Goal: Task Accomplishment & Management: Manage account settings

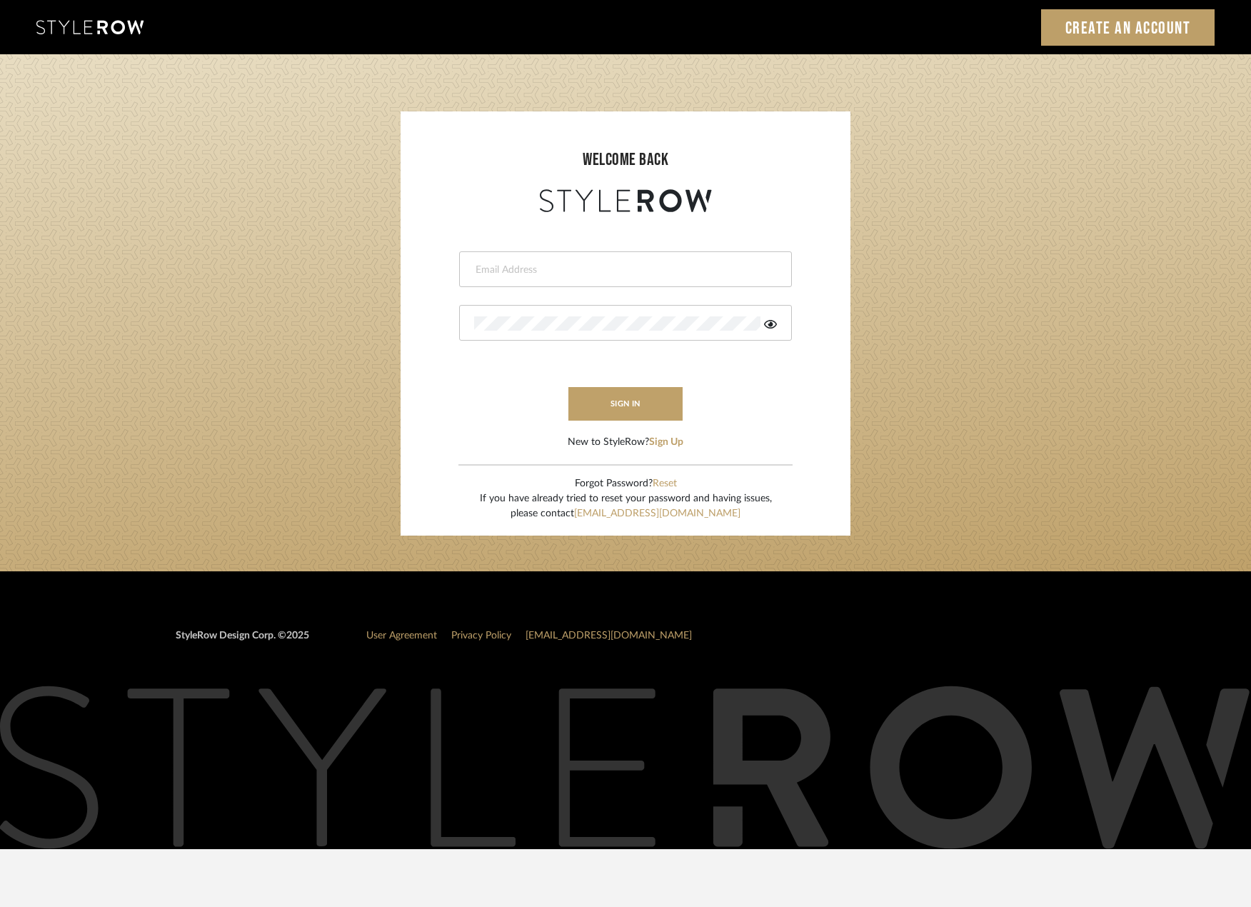
click at [570, 260] on div at bounding box center [625, 269] width 333 height 36
click at [560, 270] on input "email" at bounding box center [623, 270] width 299 height 14
type input "saamiah@studiodb.com"
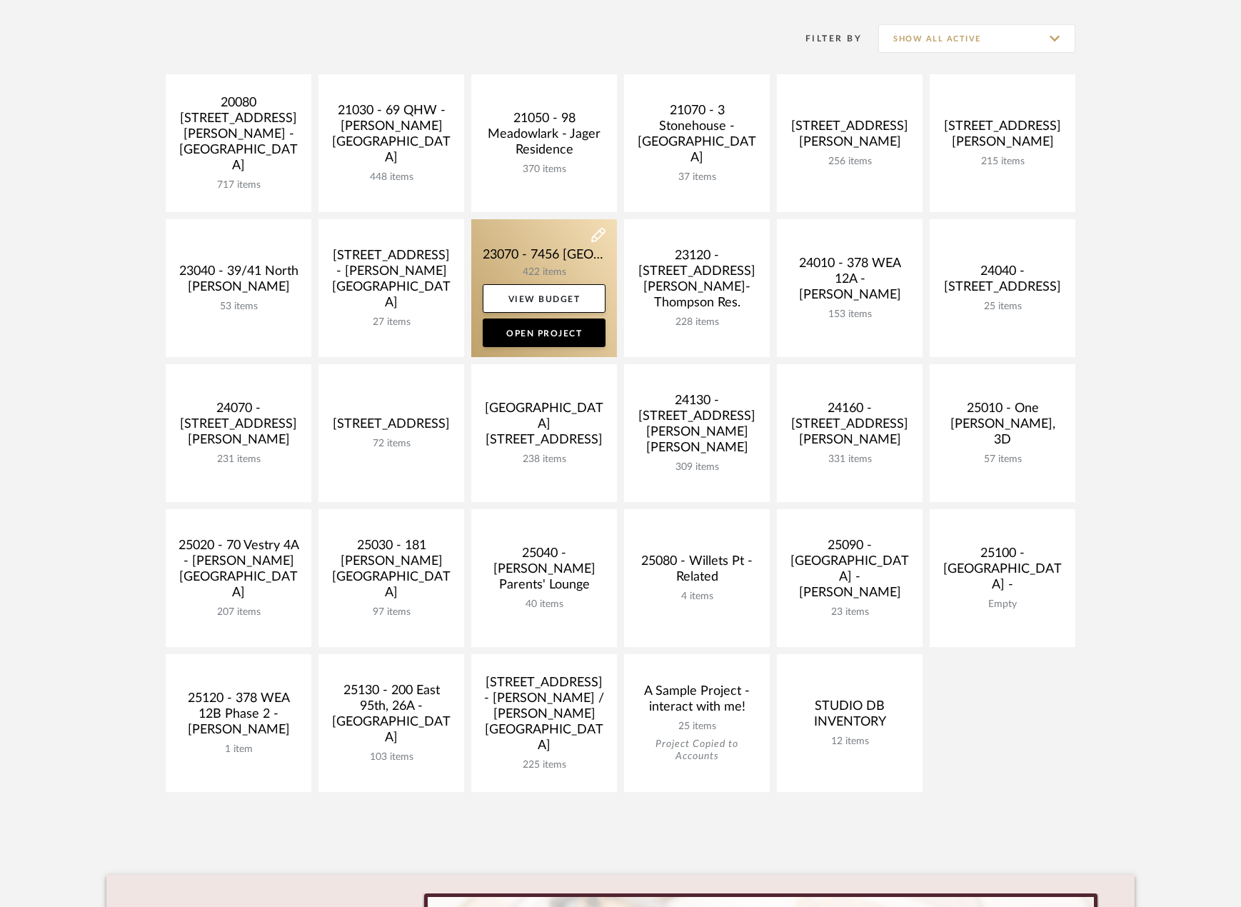
scroll to position [286, 0]
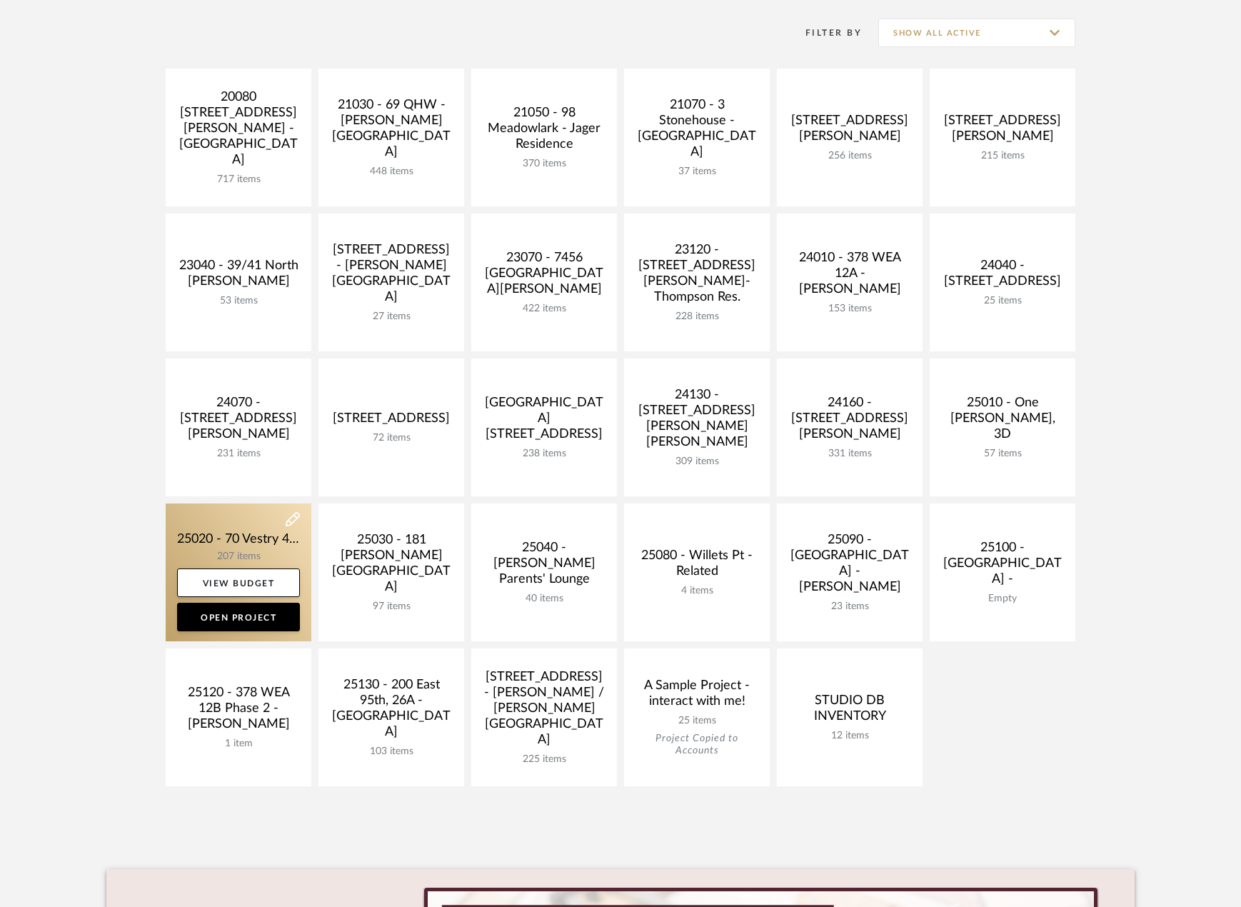
click at [291, 540] on link at bounding box center [239, 572] width 146 height 138
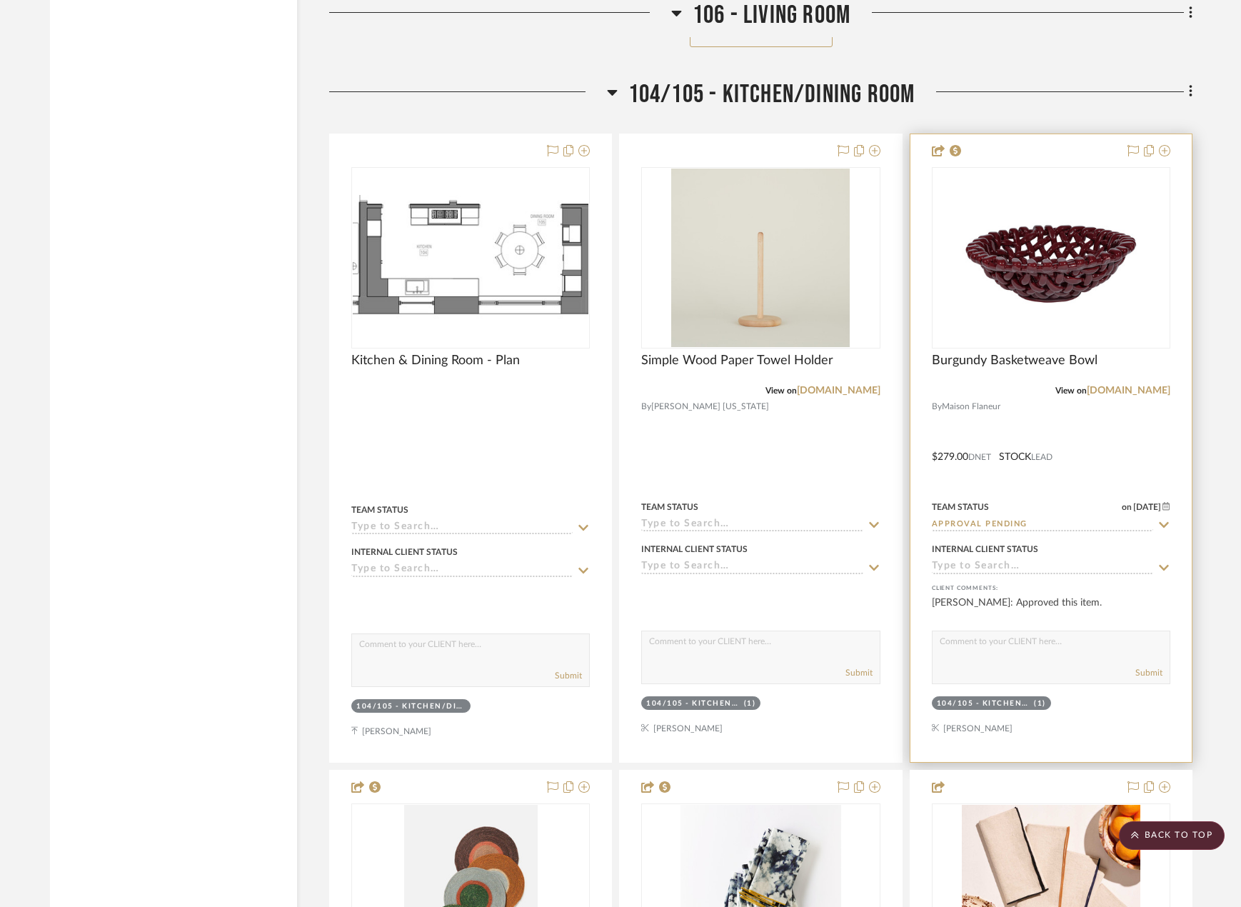
scroll to position [8044, 0]
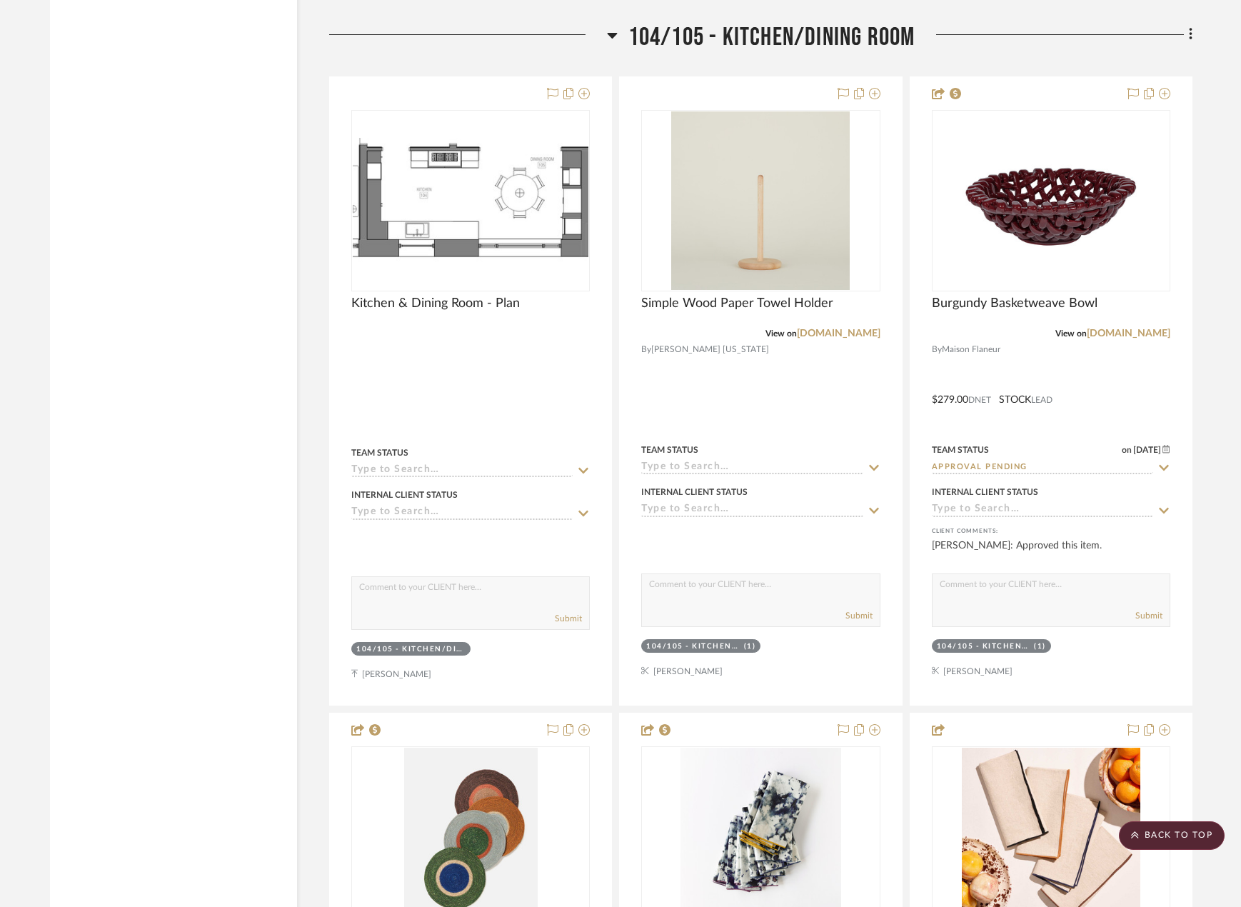
click at [1187, 39] on fa-icon at bounding box center [1188, 36] width 9 height 24
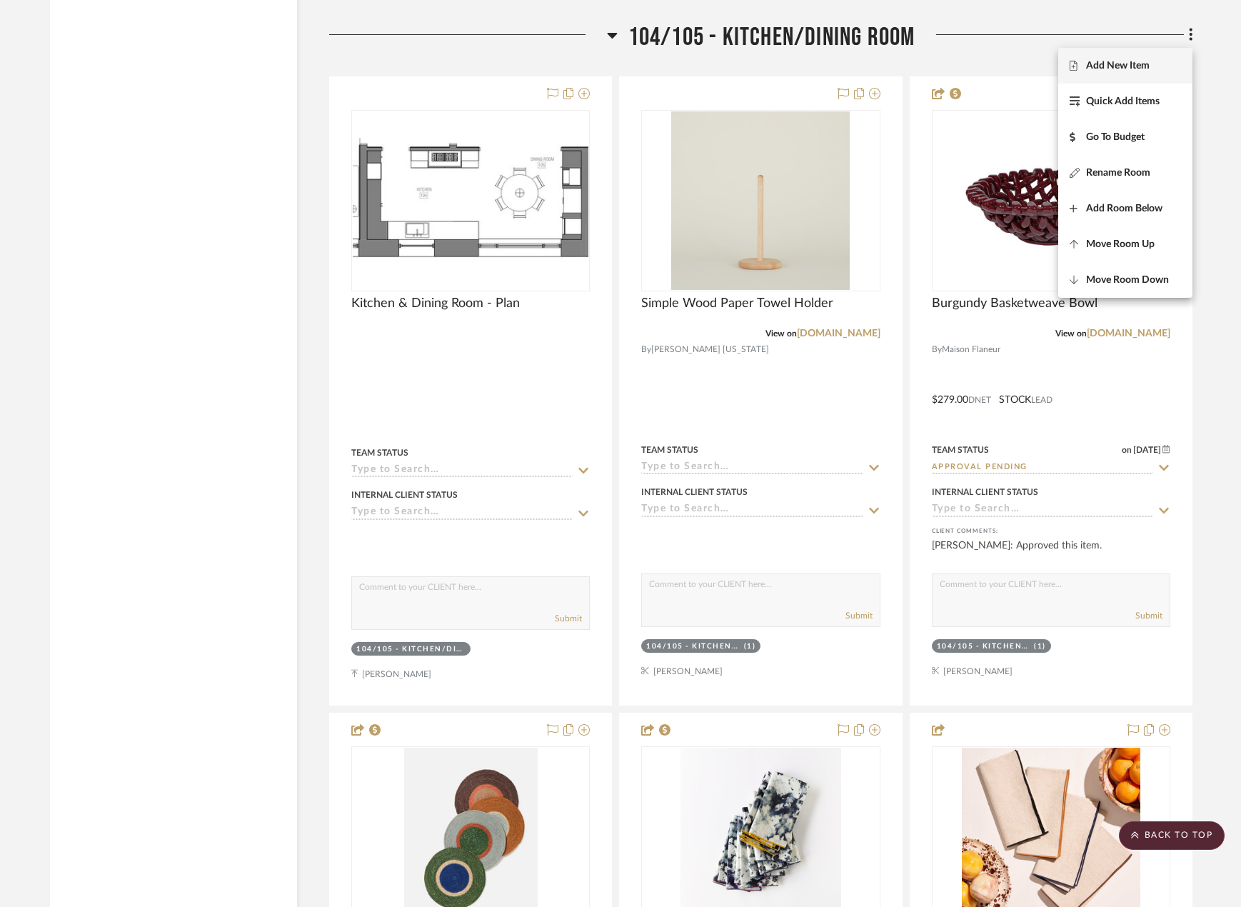
click at [1154, 64] on span "Add New Item" at bounding box center [1124, 65] width 111 height 12
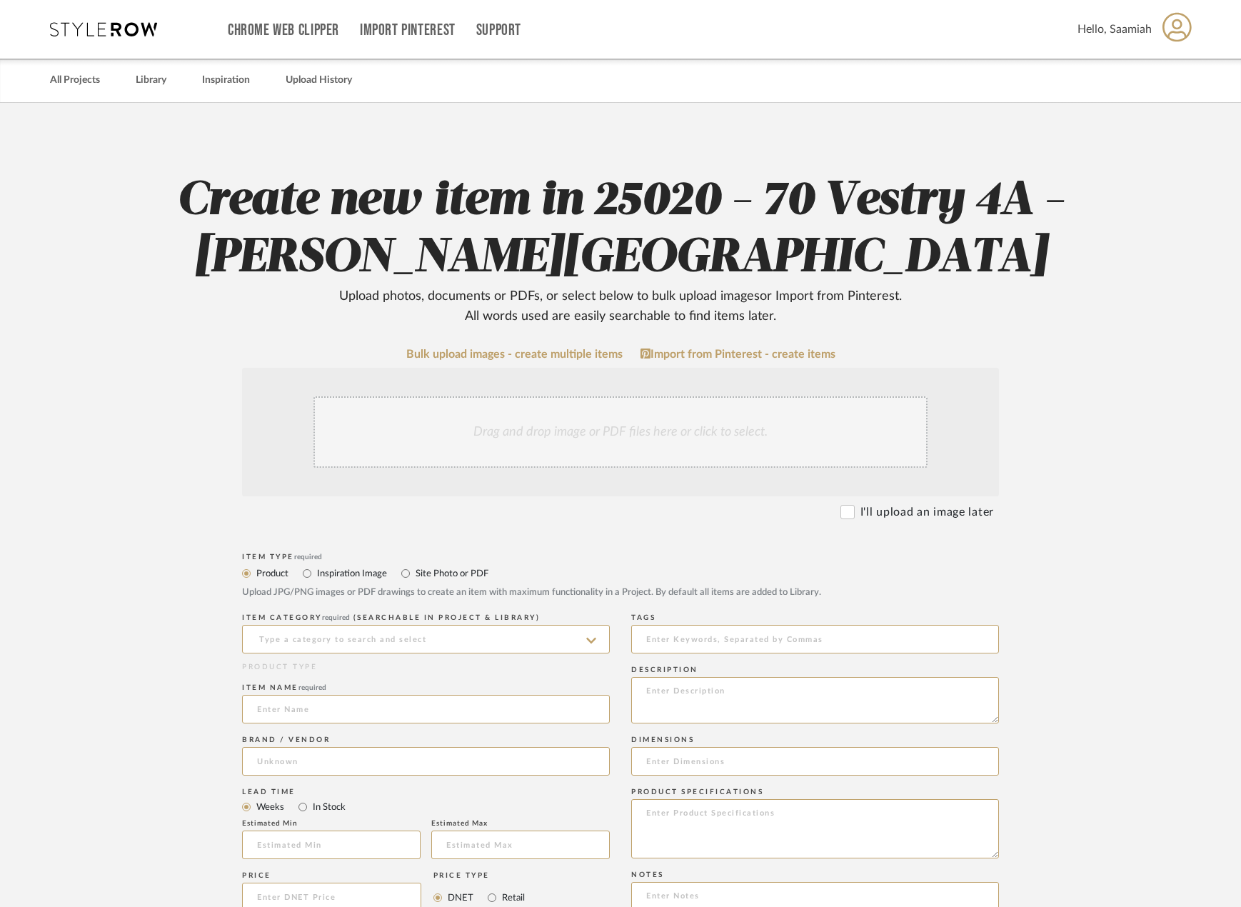
click at [692, 434] on div "Drag and drop image or PDF files here or click to select." at bounding box center [620, 431] width 614 height 71
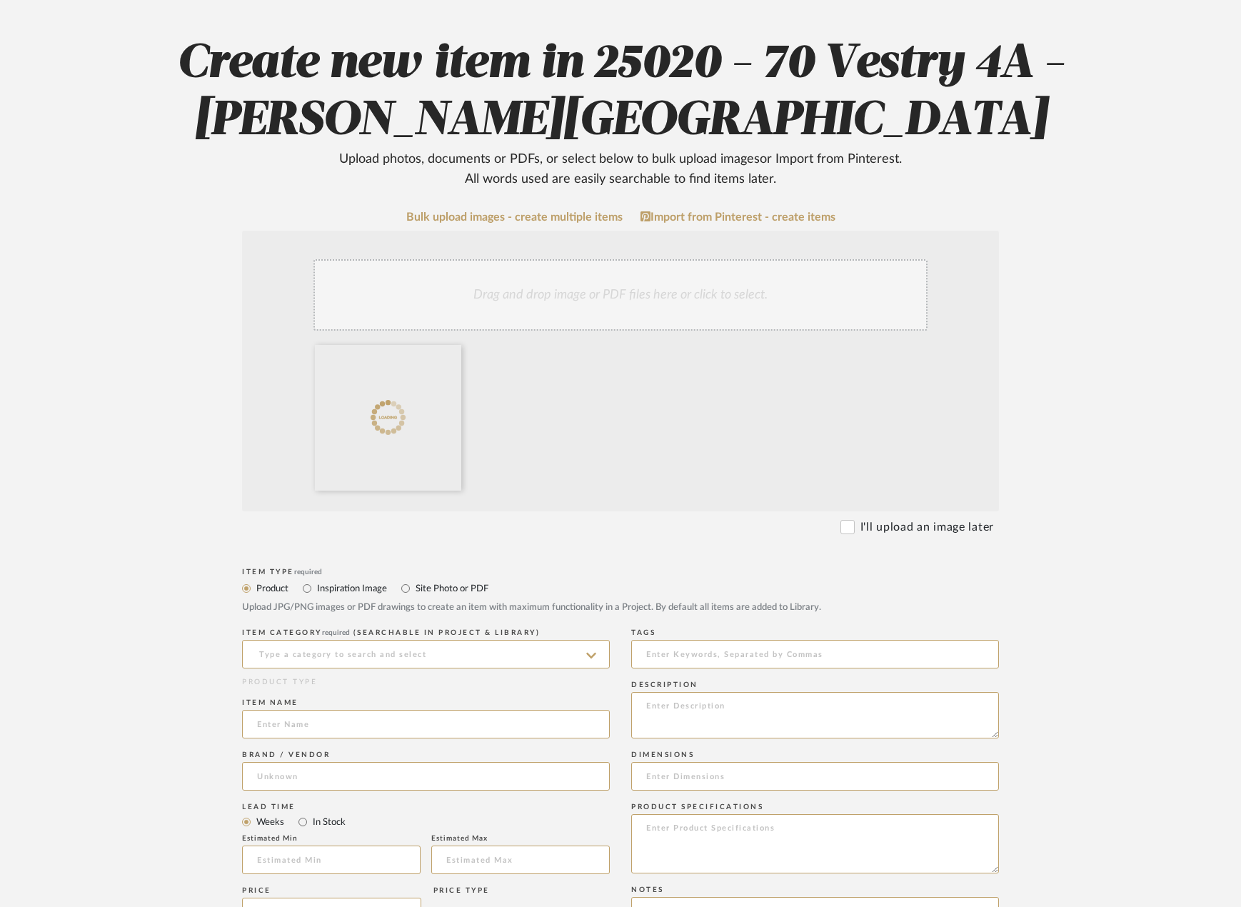
scroll to position [143, 0]
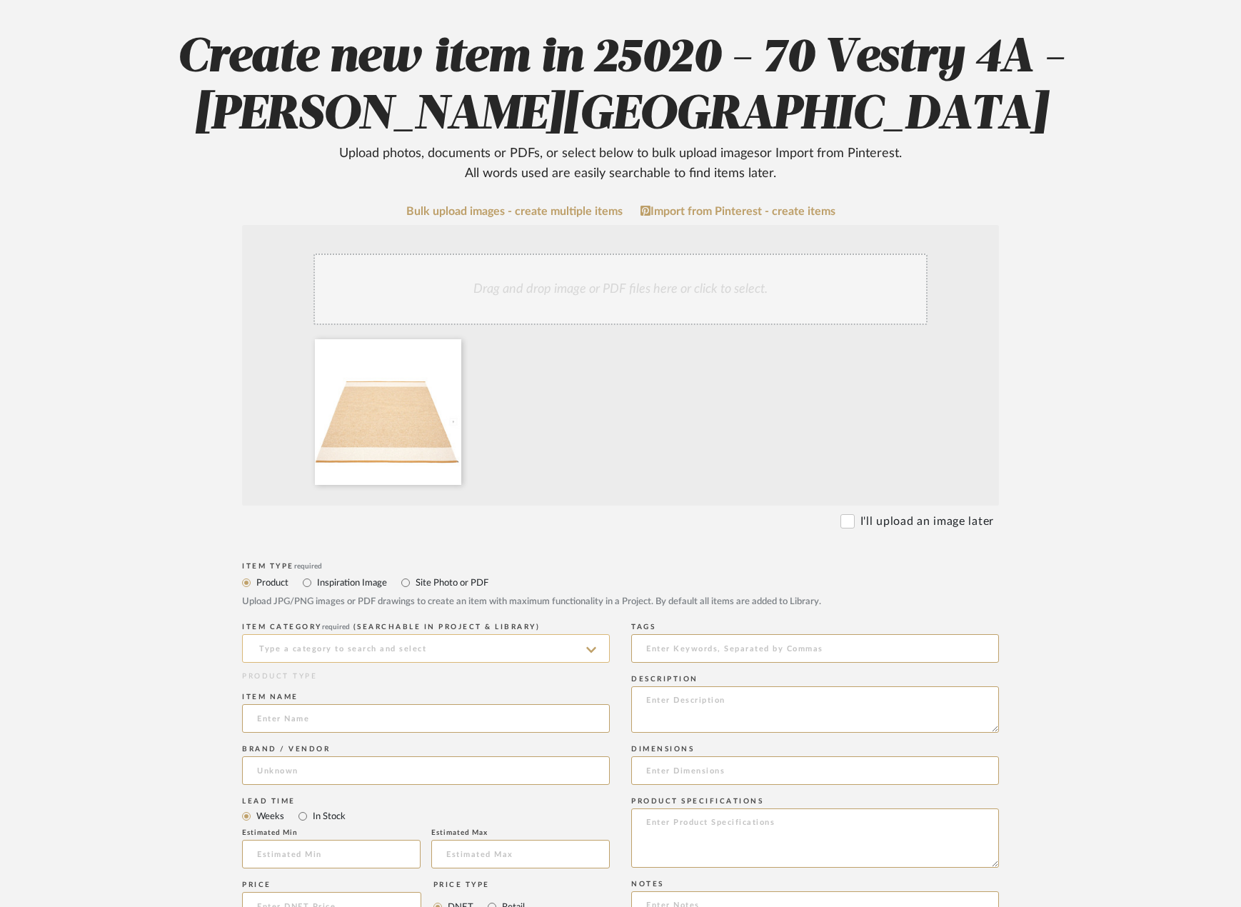
click at [389, 650] on input at bounding box center [426, 648] width 368 height 29
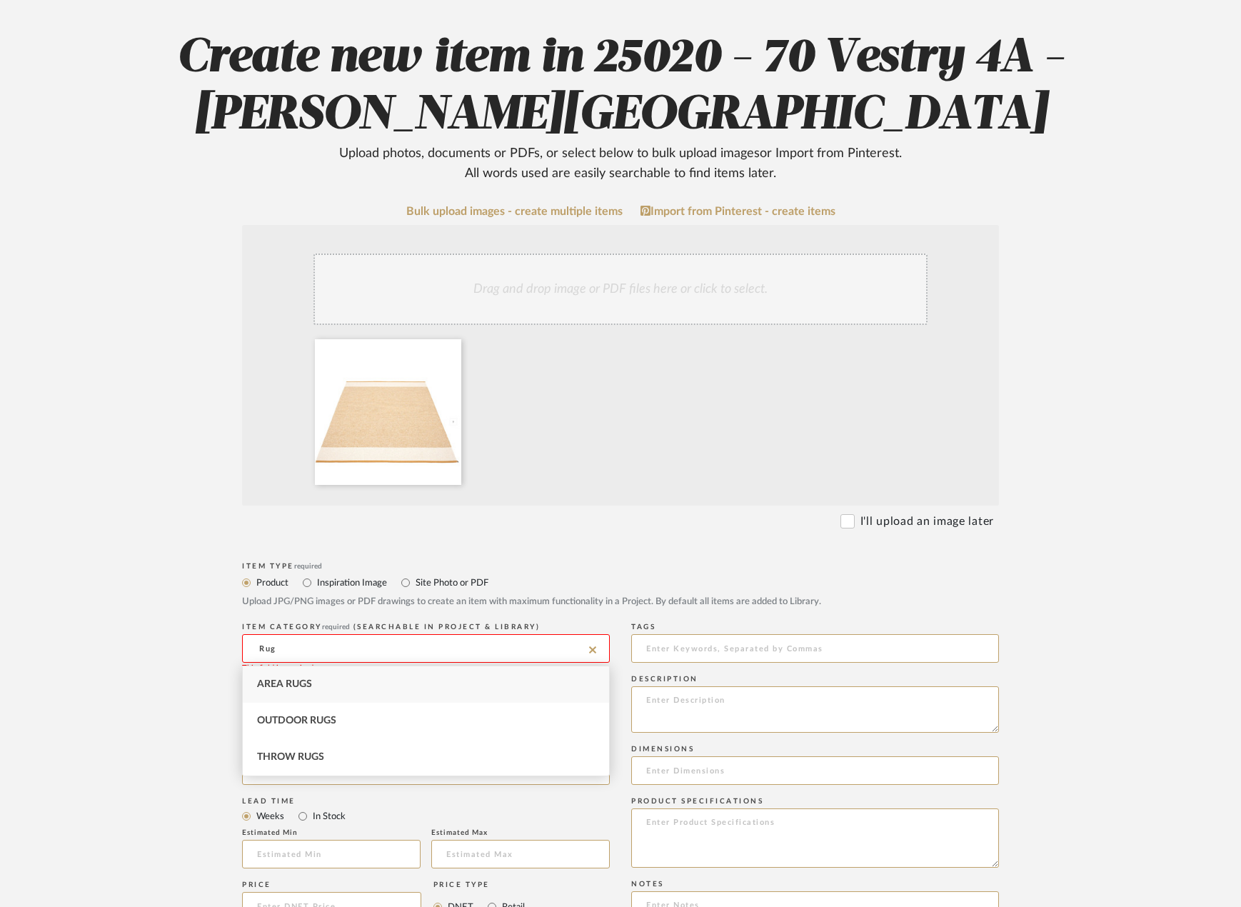
click at [340, 691] on div "Area Rugs" at bounding box center [426, 684] width 366 height 36
type input "Area Rugs"
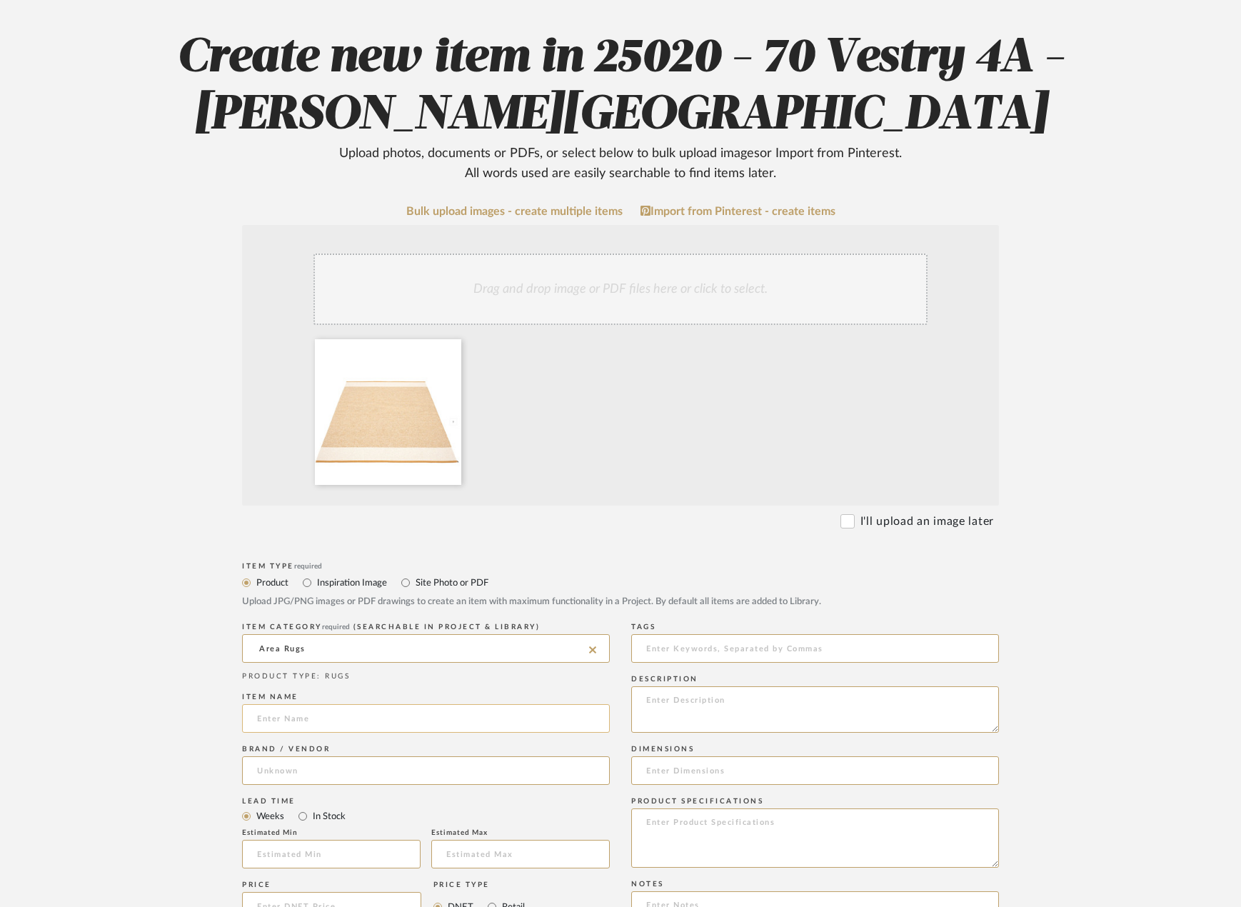
click at [318, 714] on input at bounding box center [426, 718] width 368 height 29
type input "Edit Rug in Ochre/Vanilla/Beige Mat."
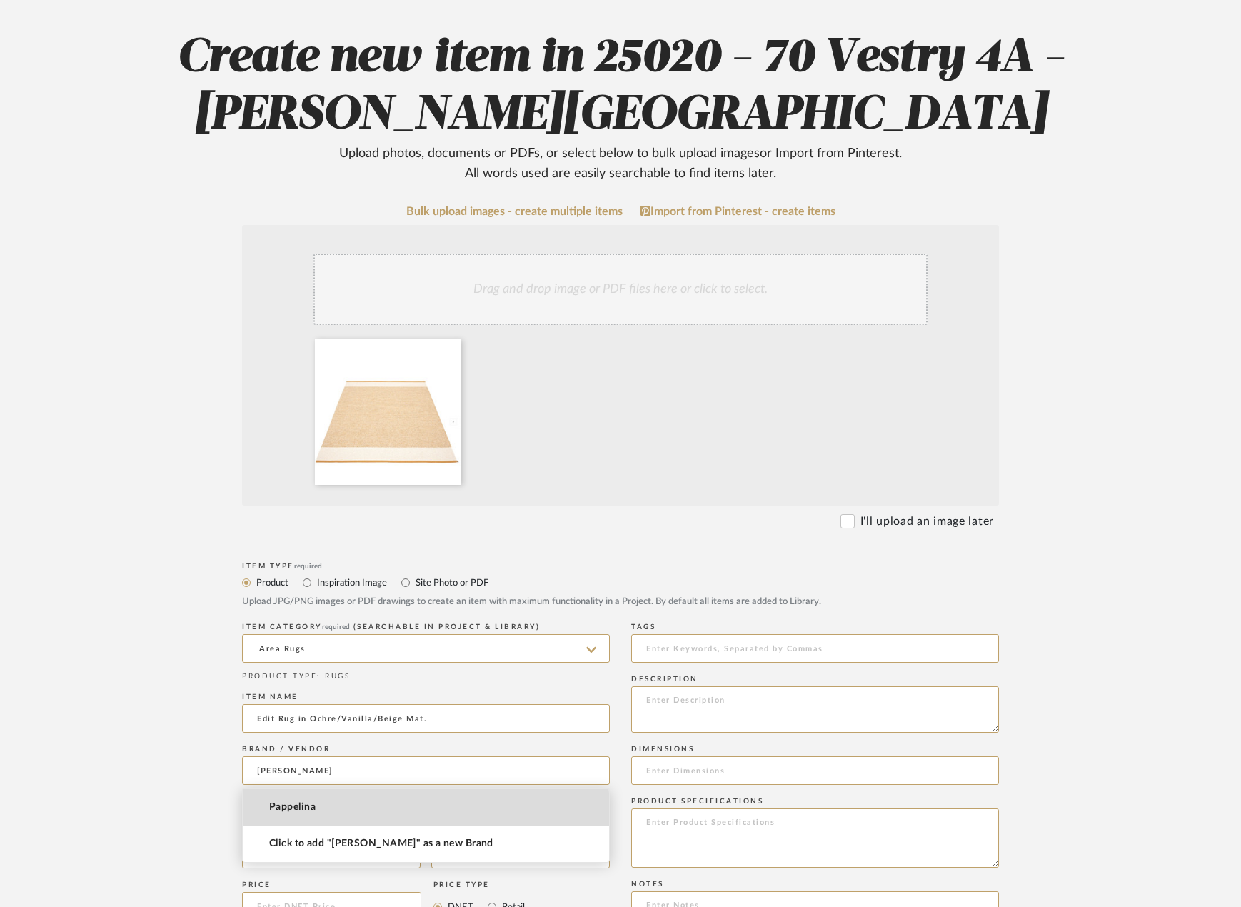
click at [278, 813] on span "Pappelina" at bounding box center [292, 807] width 46 height 12
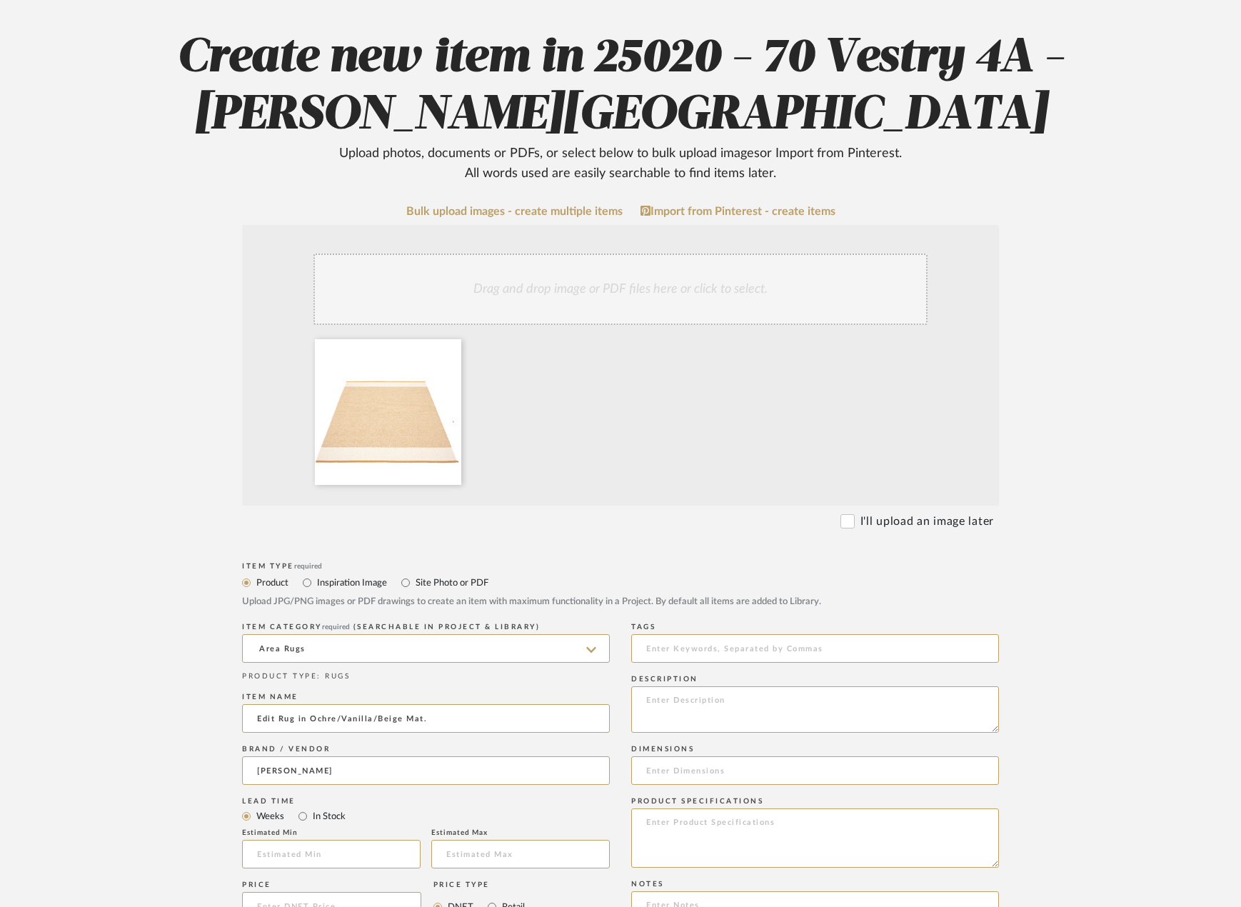
type input "Pappelina"
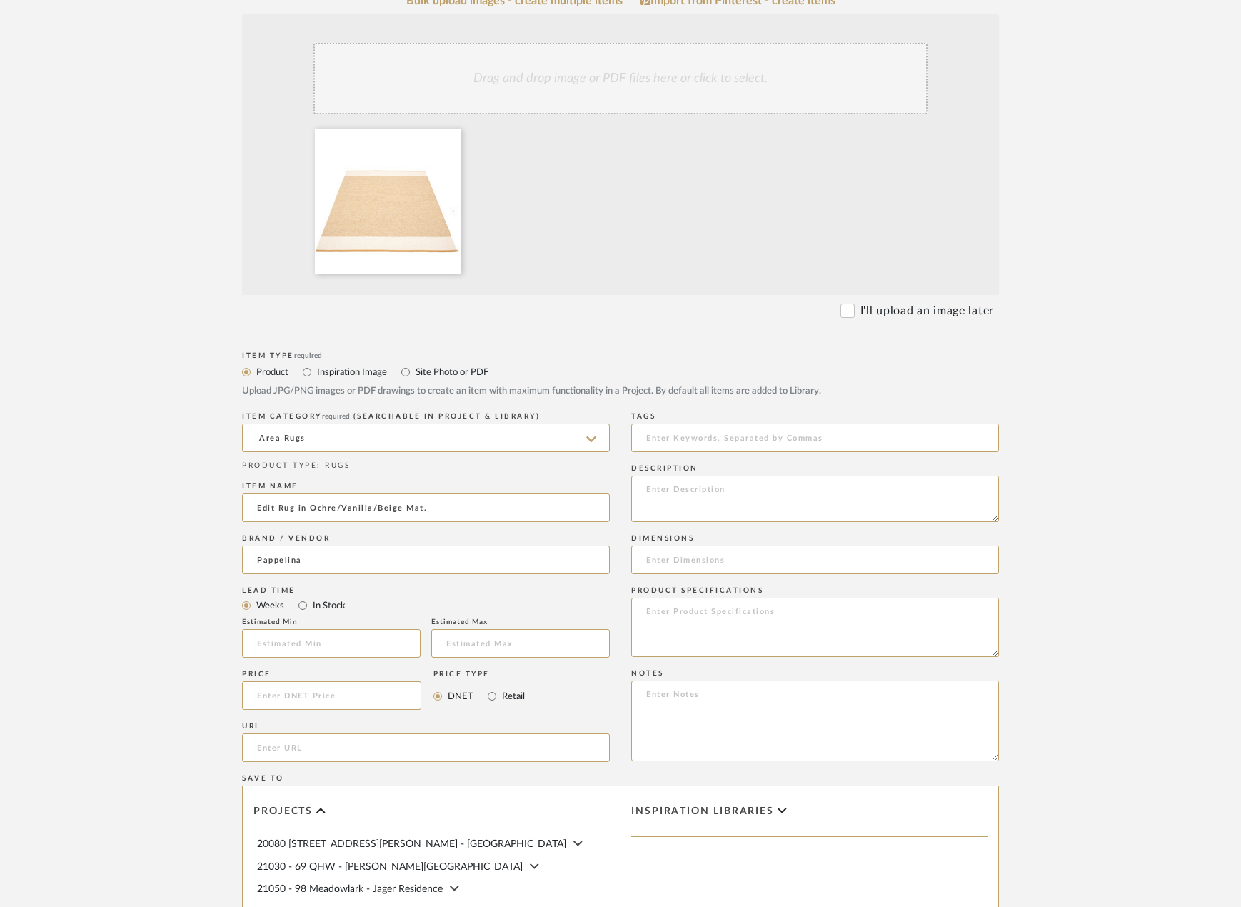
scroll to position [428, 0]
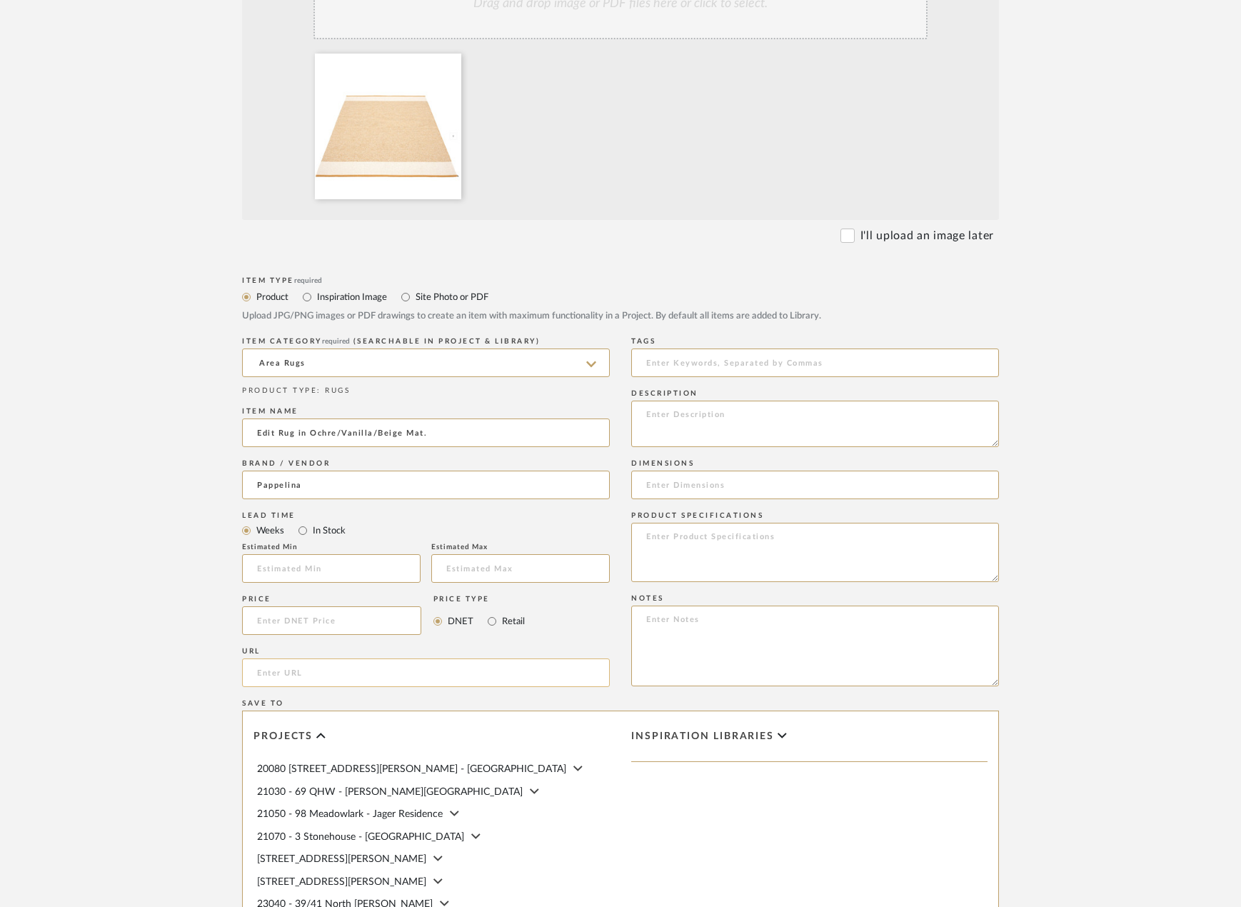
click at [336, 675] on input "url" at bounding box center [426, 672] width 368 height 29
paste input "[URL][DOMAIN_NAME]"
type input "[URL][DOMAIN_NAME]"
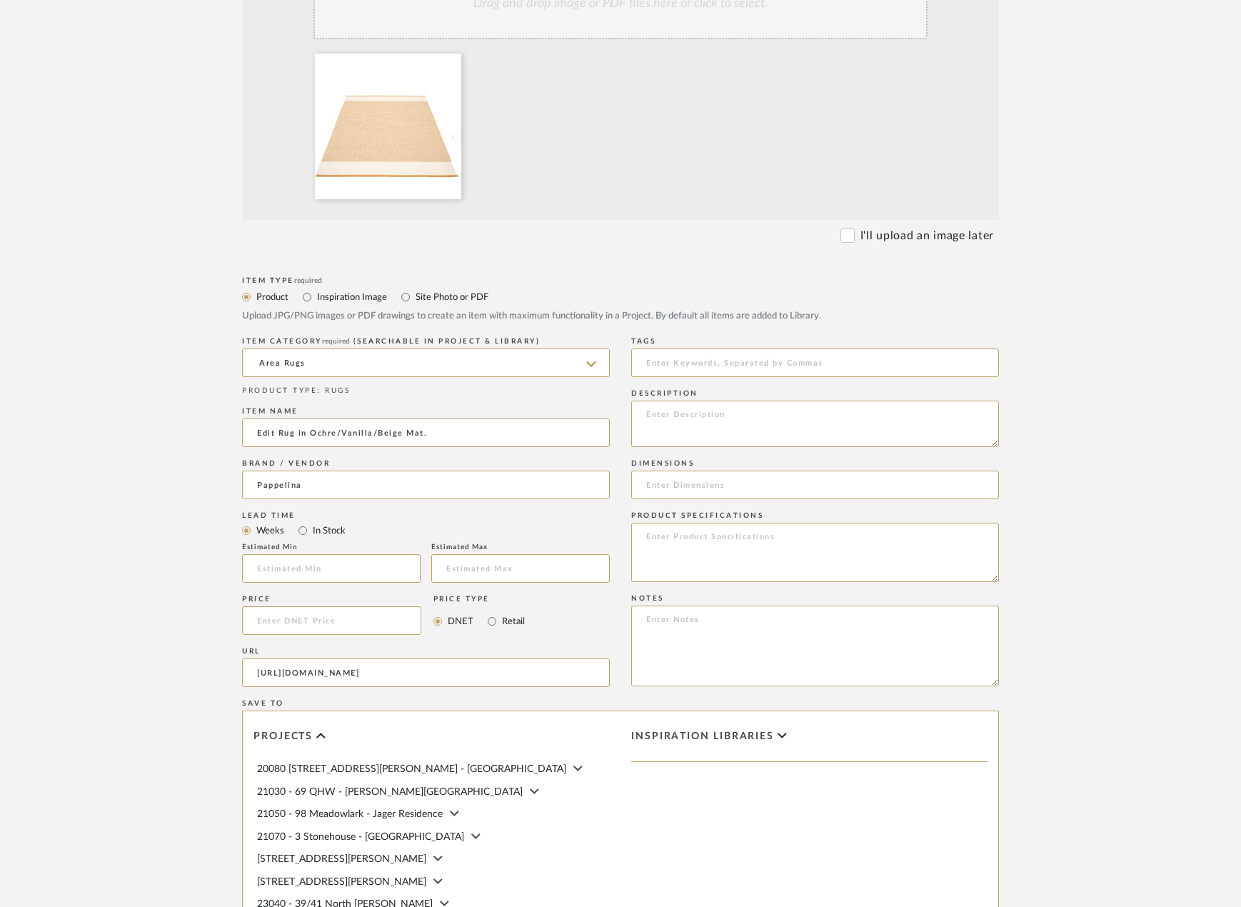
click at [173, 640] on form "Bulk upload images - create multiple items Import from Pinterest - create items…" at bounding box center [621, 512] width 910 height 1187
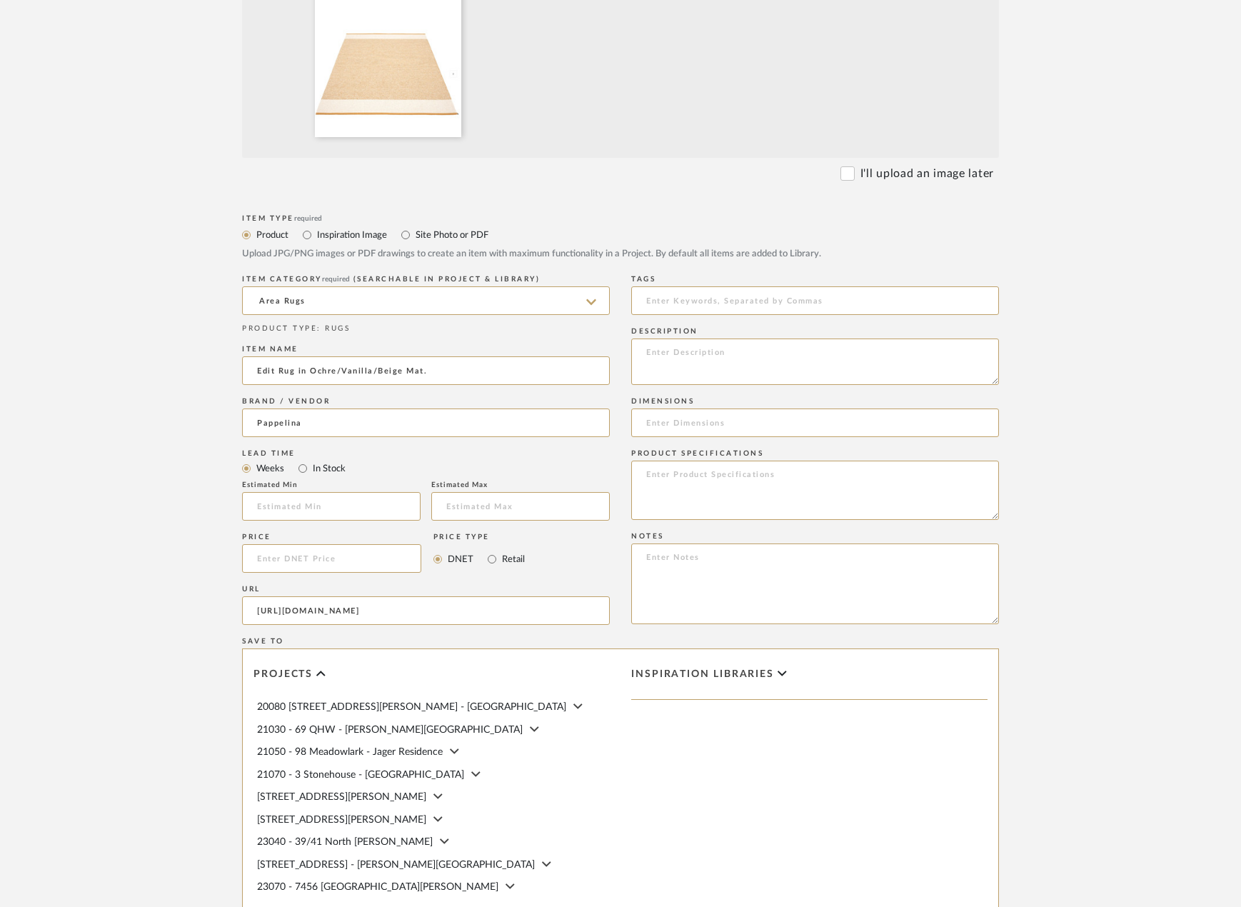
scroll to position [730, 0]
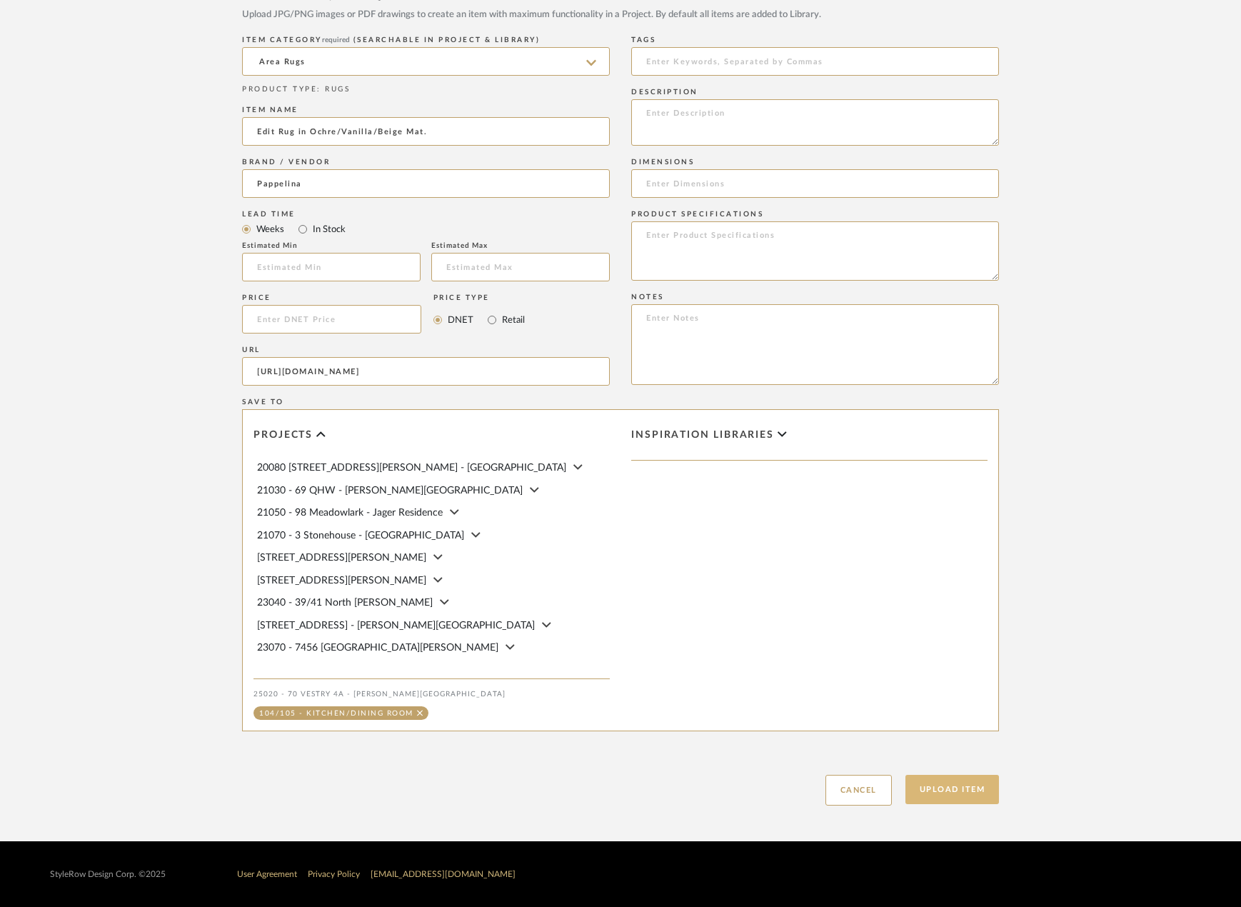
click at [954, 792] on button "Upload Item" at bounding box center [952, 789] width 94 height 29
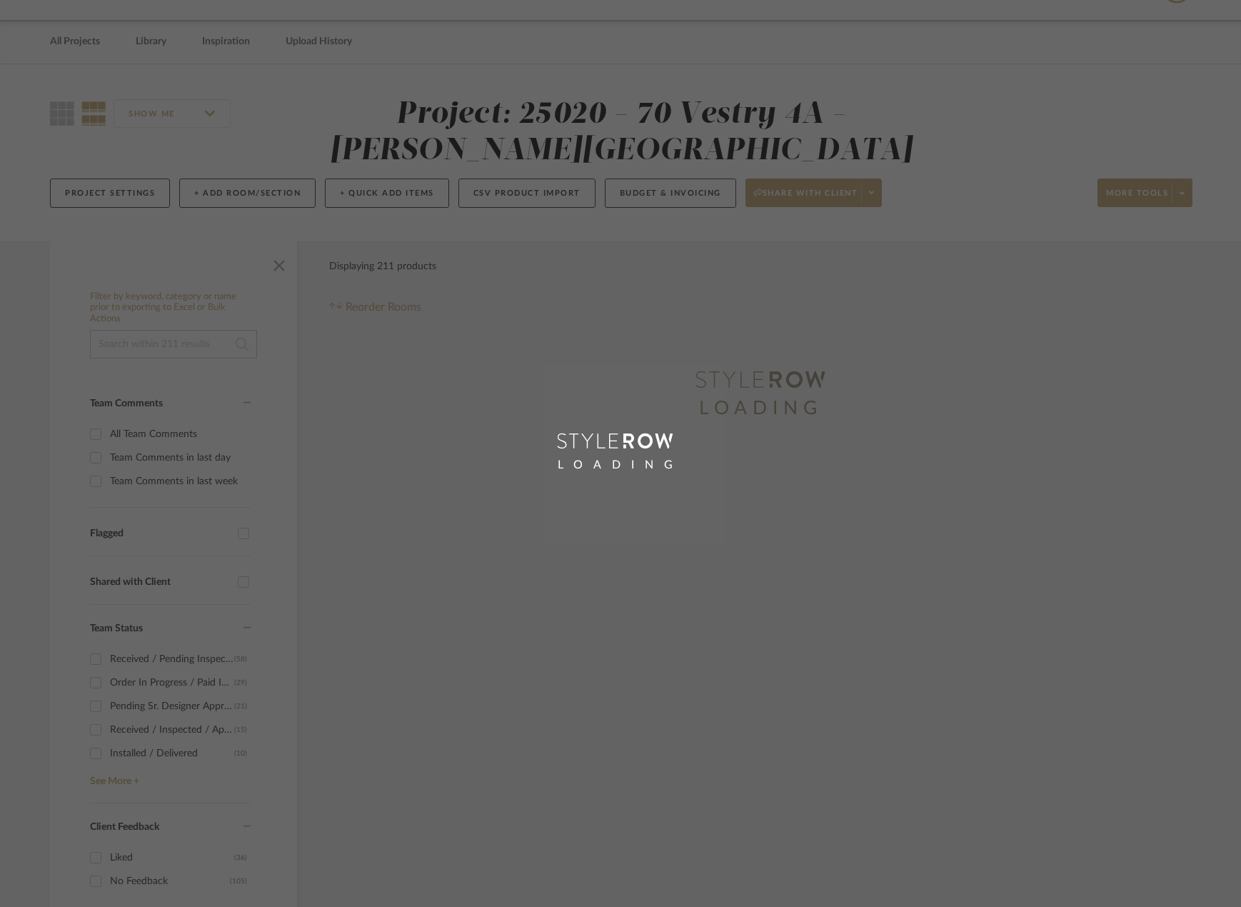
scroll to position [4, 0]
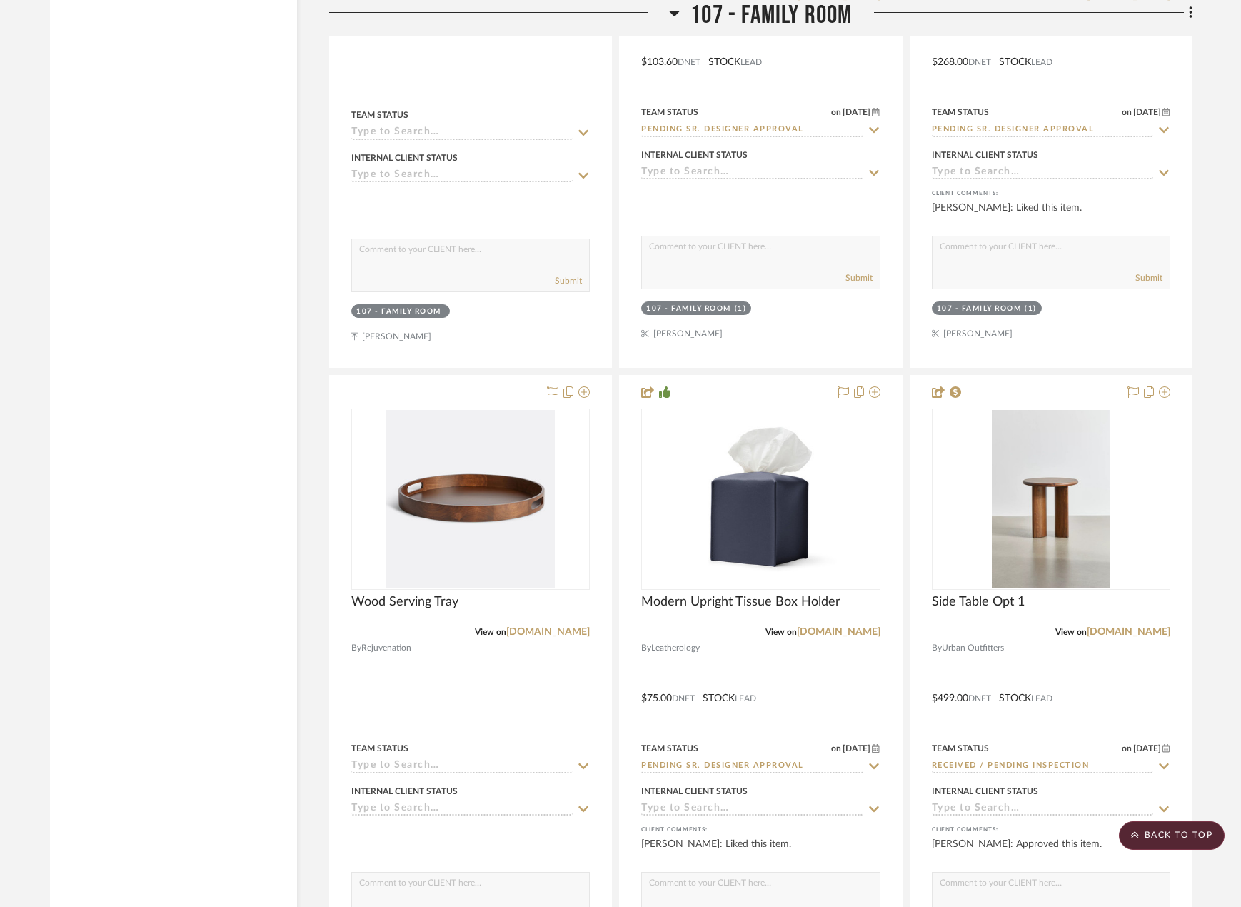
scroll to position [11356, 0]
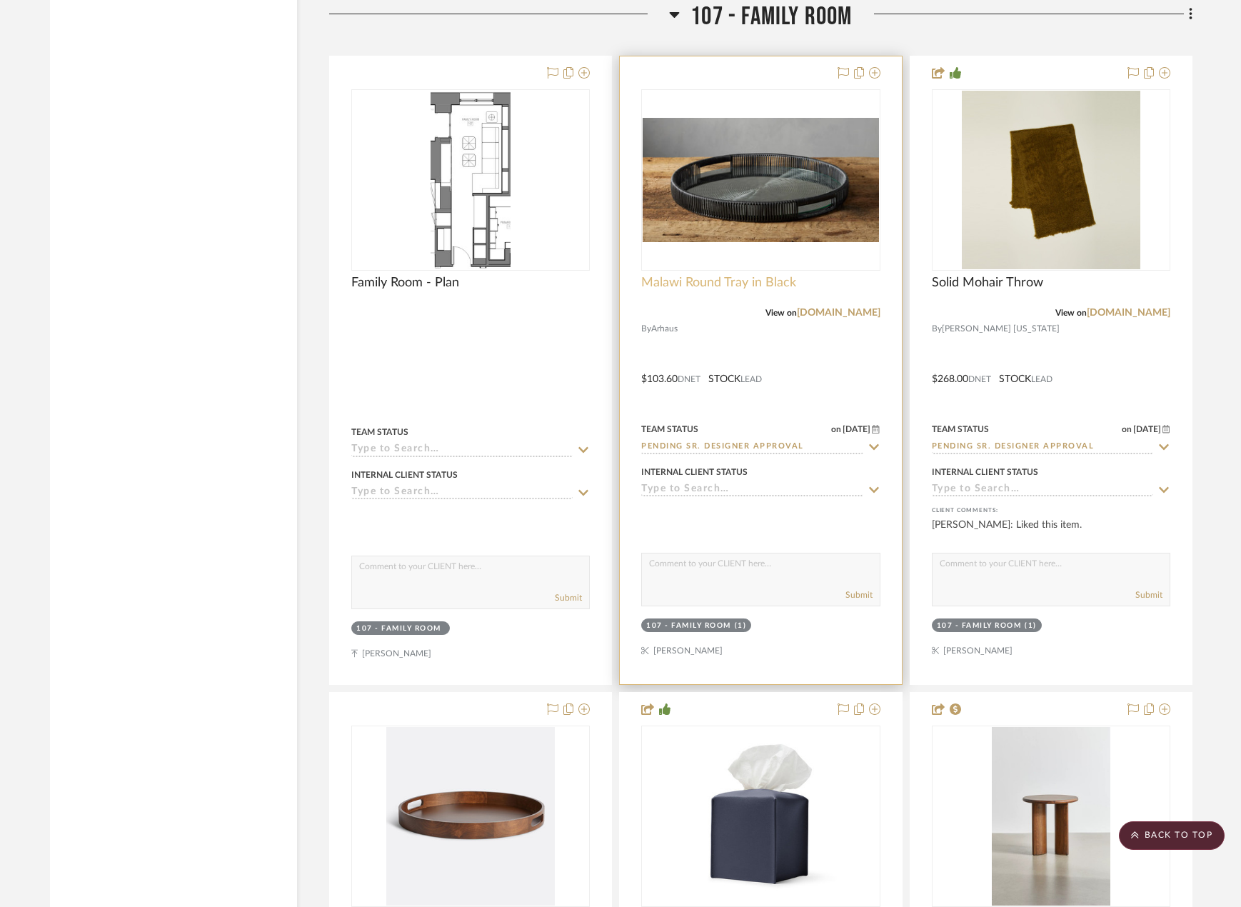
click at [742, 285] on span "Malawi Round Tray in Black" at bounding box center [718, 283] width 155 height 16
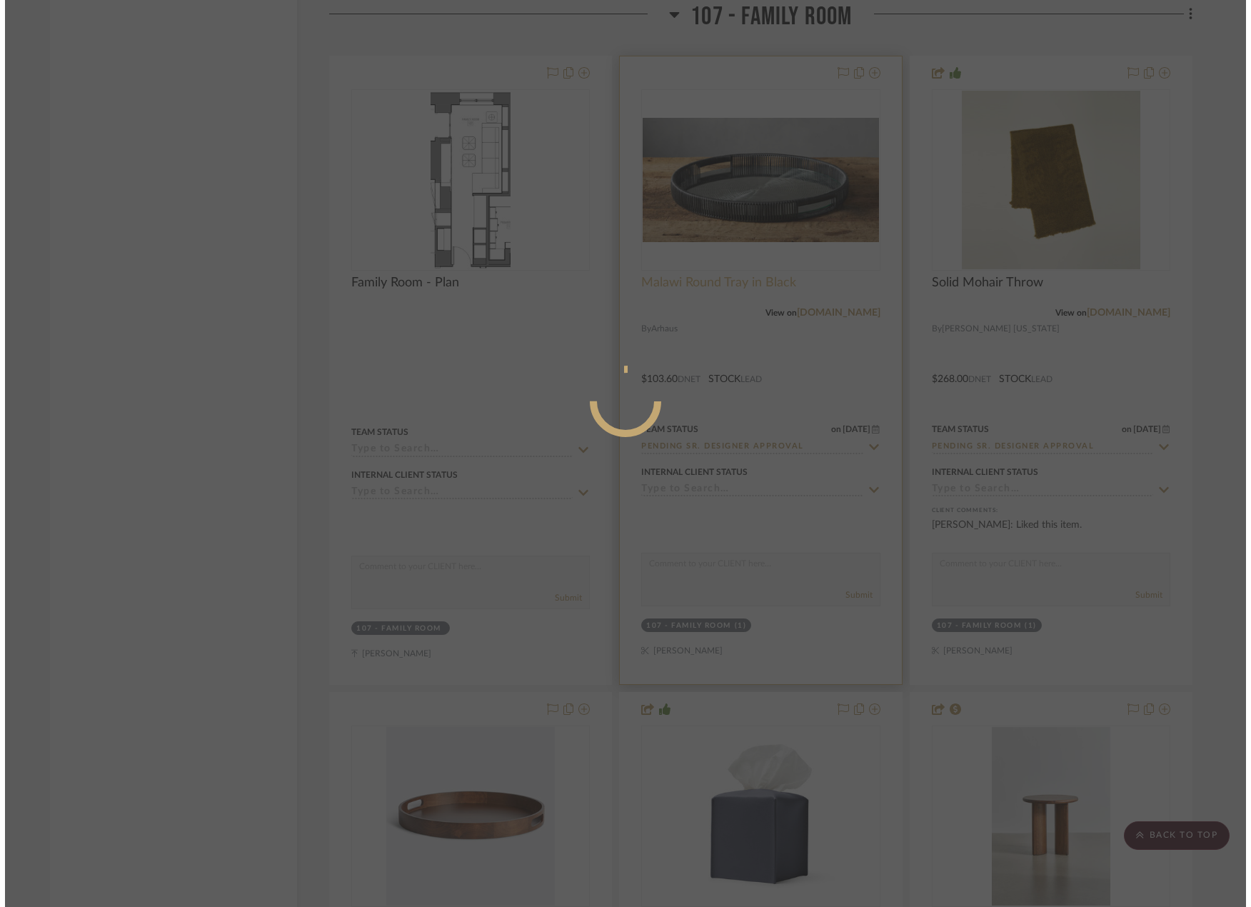
scroll to position [0, 0]
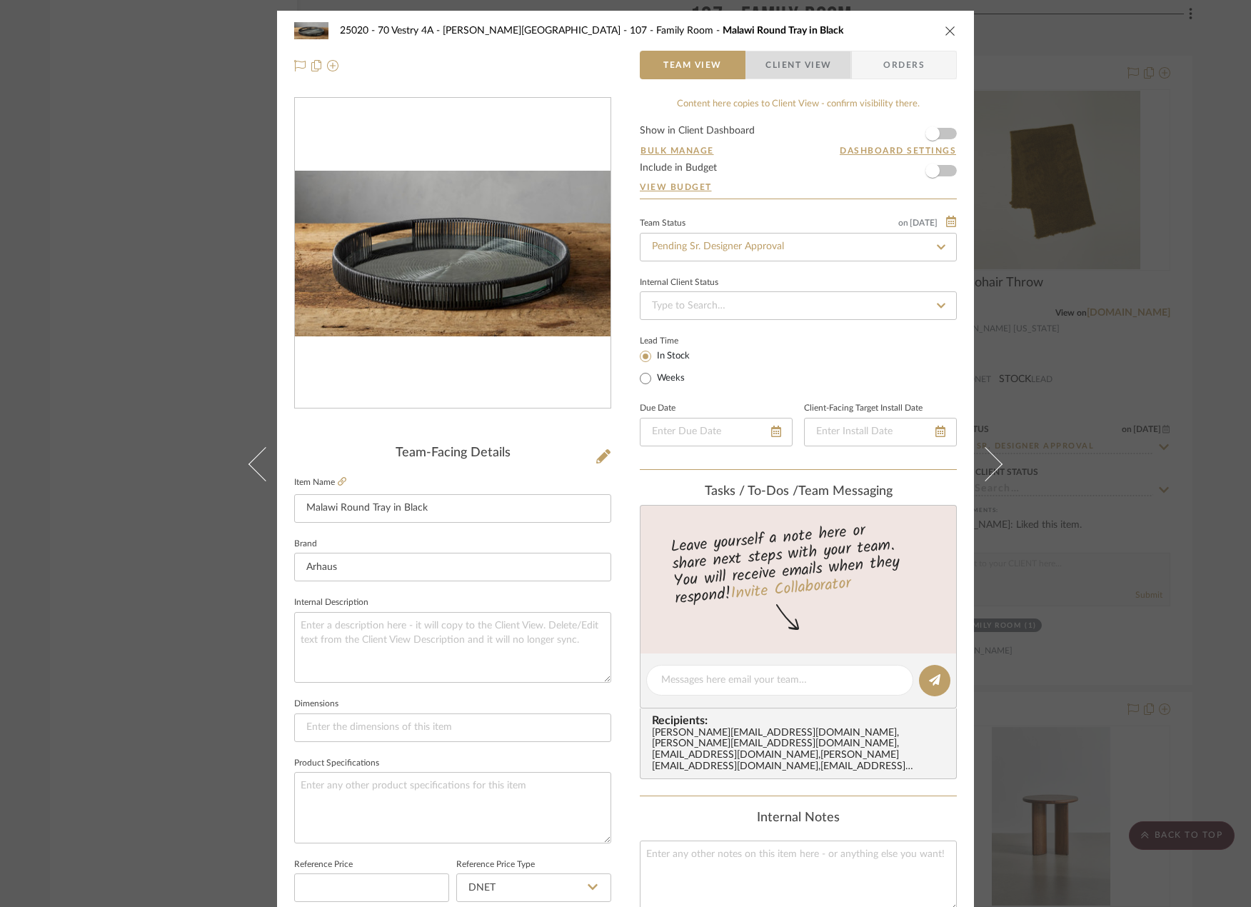
click at [795, 66] on span "Client View" at bounding box center [798, 65] width 66 height 29
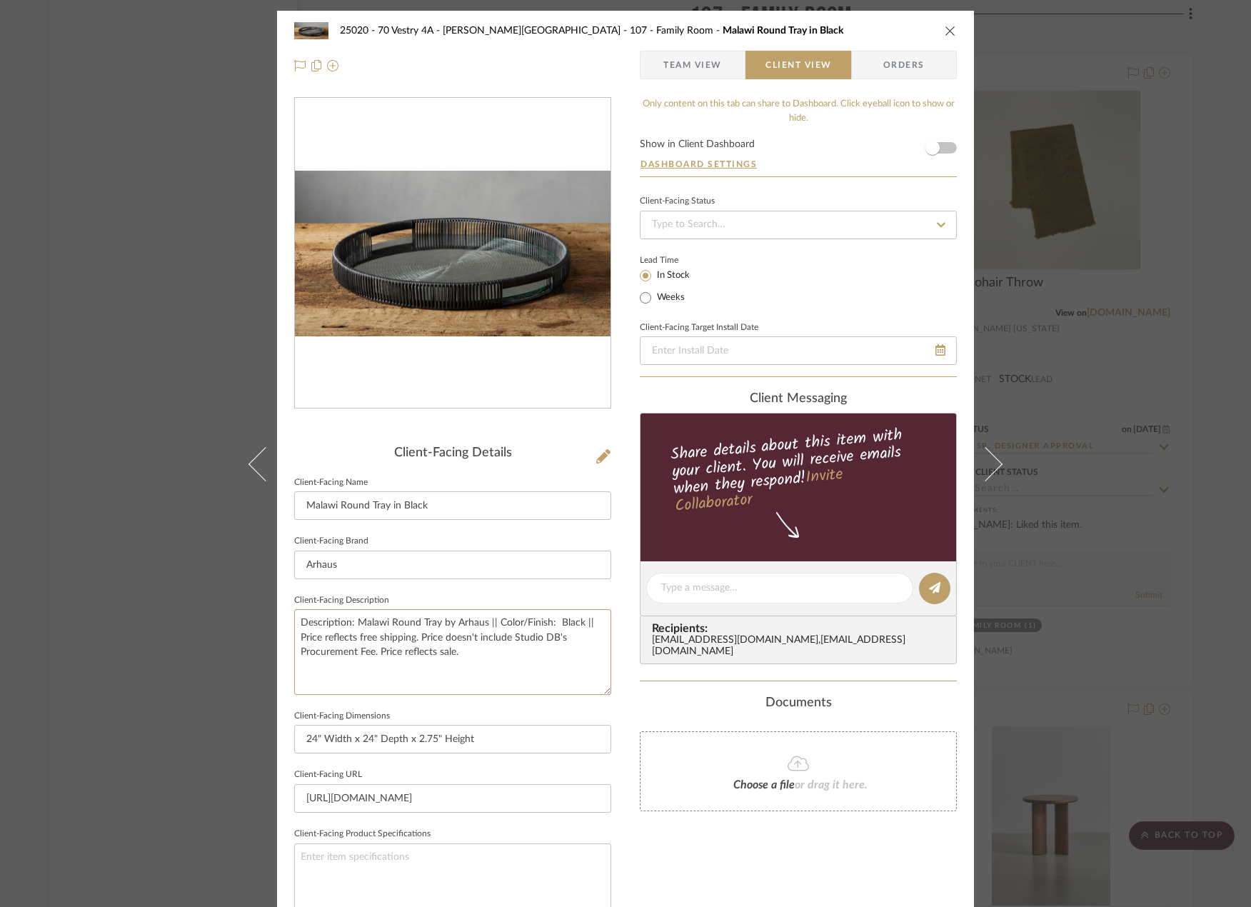
drag, startPoint x: 477, startPoint y: 658, endPoint x: 223, endPoint y: 613, distance: 258.0
click at [223, 613] on div "25020 - 70 Vestry 4A - [PERSON_NAME] 107 - Family Room [GEOGRAPHIC_DATA] Round …" at bounding box center [625, 453] width 1251 height 907
click at [934, 29] on div "25020 - 70 Vestry 4A - [PERSON_NAME] 107 - Family Room [GEOGRAPHIC_DATA] Round …" at bounding box center [625, 30] width 663 height 29
click at [944, 31] on button "close" at bounding box center [950, 30] width 13 height 13
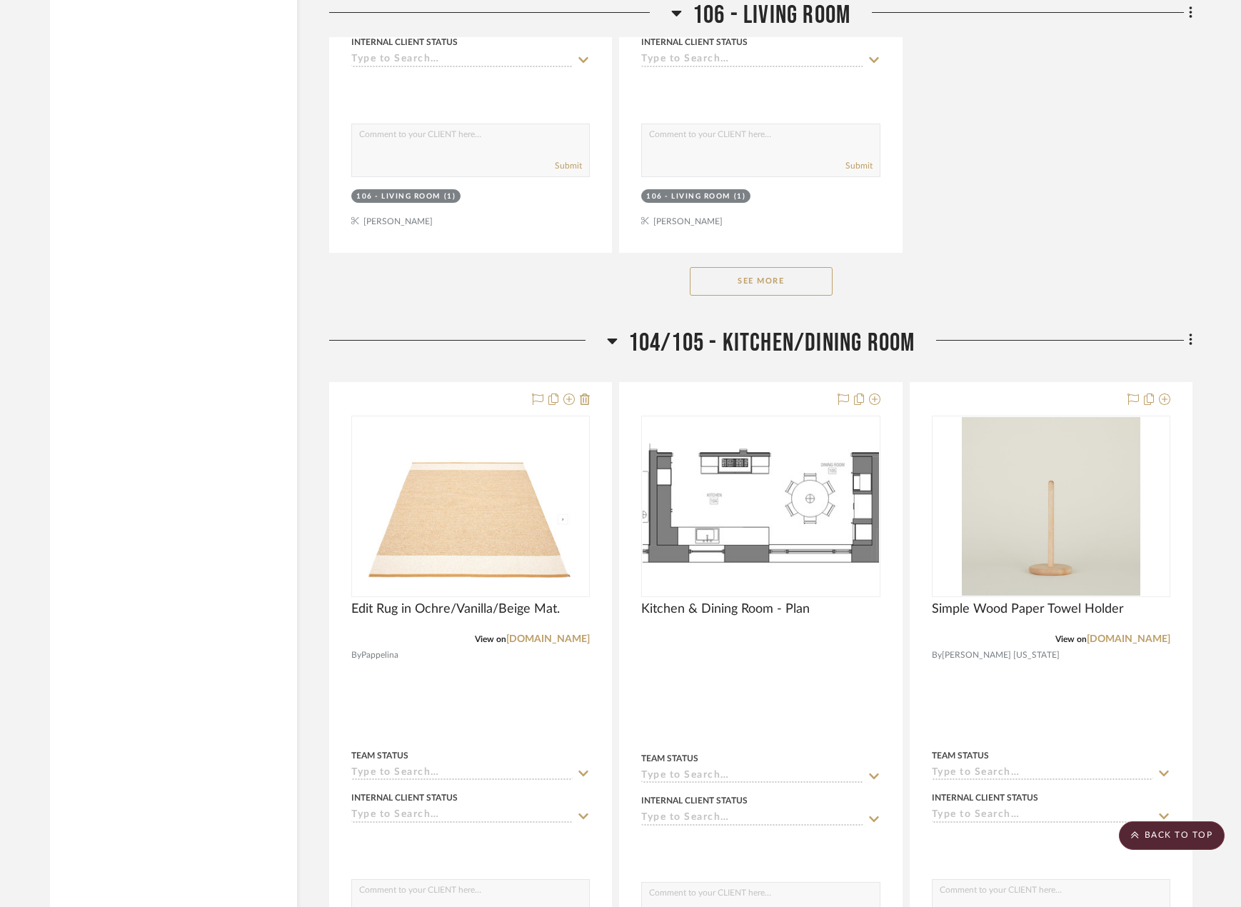
scroll to position [7942, 0]
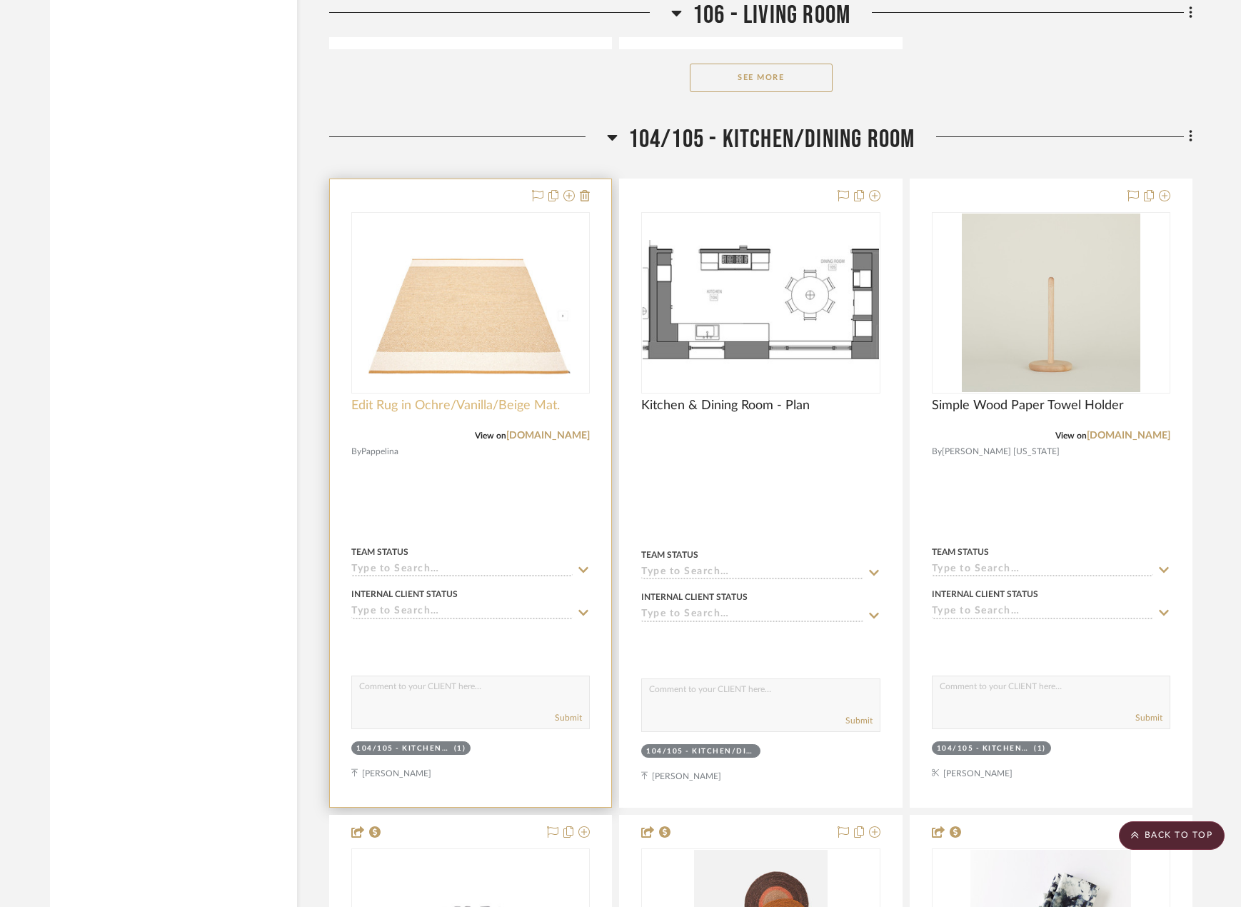
click at [430, 408] on span "Edit Rug in Ochre/Vanilla/Beige Mat." at bounding box center [455, 406] width 208 height 16
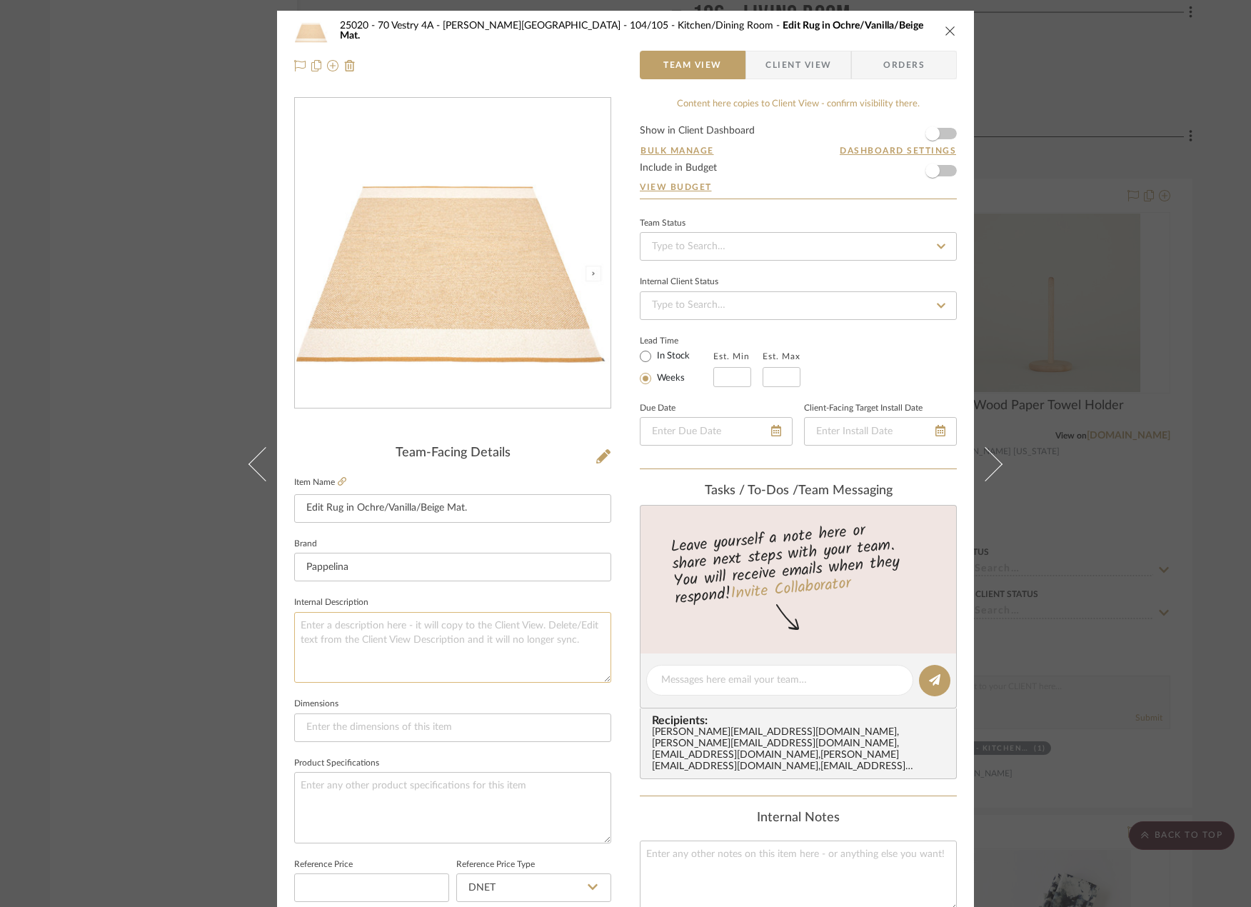
click at [416, 639] on textarea at bounding box center [452, 647] width 317 height 71
paste textarea "Description: Malawi Round Tray by Arhaus || Color/Finish: Black || Price reflec…"
drag, startPoint x: 352, startPoint y: 628, endPoint x: 480, endPoint y: 630, distance: 127.8
click at [480, 630] on textarea "Description: Malawi Round Tray by Arhaus || Color/Finish: Black || Price reflec…" at bounding box center [452, 647] width 317 height 71
type textarea "Description: Malawi Round Tray by Arhaus || Color/Finish: Black || Price reflec…"
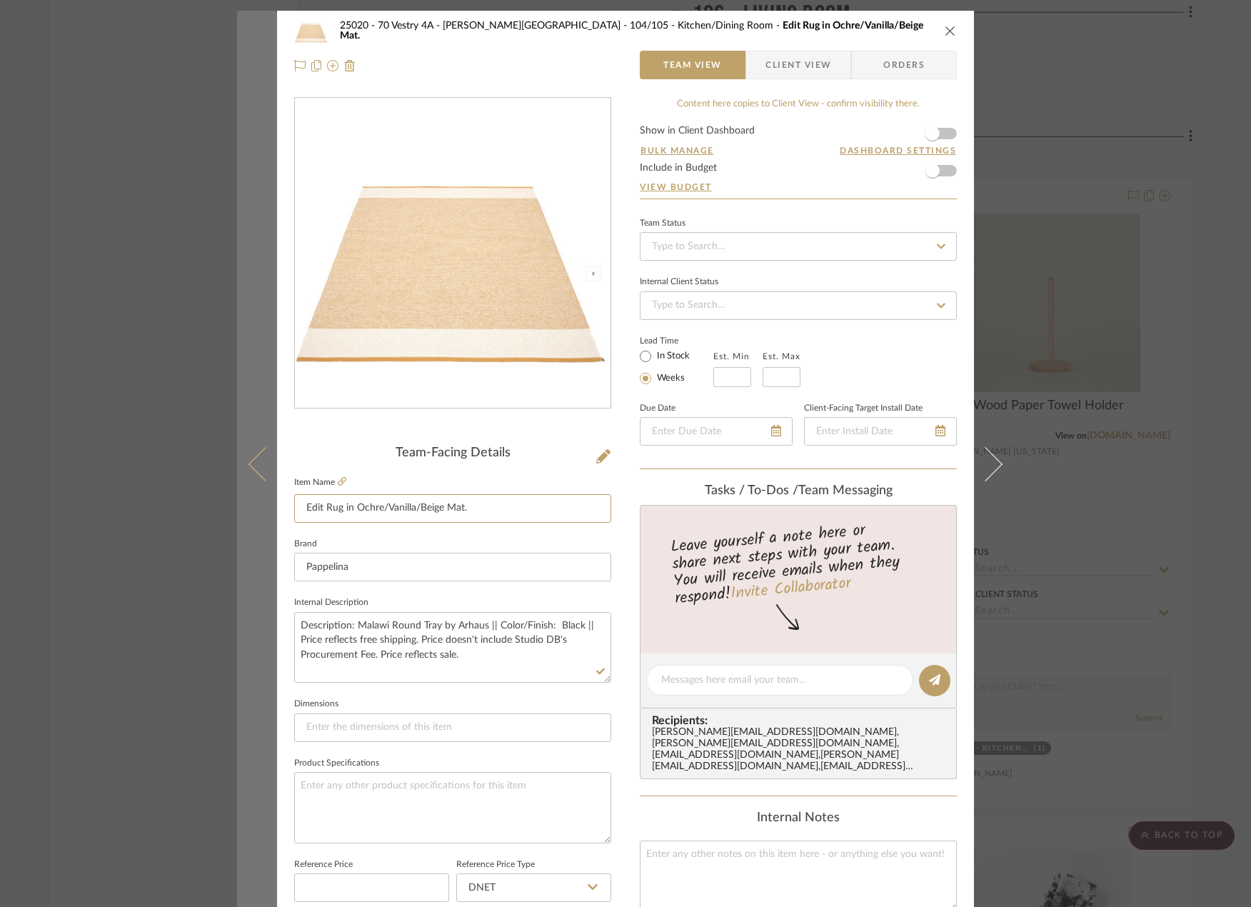
drag, startPoint x: 469, startPoint y: 509, endPoint x: 249, endPoint y: 503, distance: 220.0
click at [249, 503] on mat-dialog-content "25020 - 70 Vestry 4A - [PERSON_NAME] 104/105 - Kitchen/Dining Room Edit Rug in …" at bounding box center [625, 670] width 777 height 1319
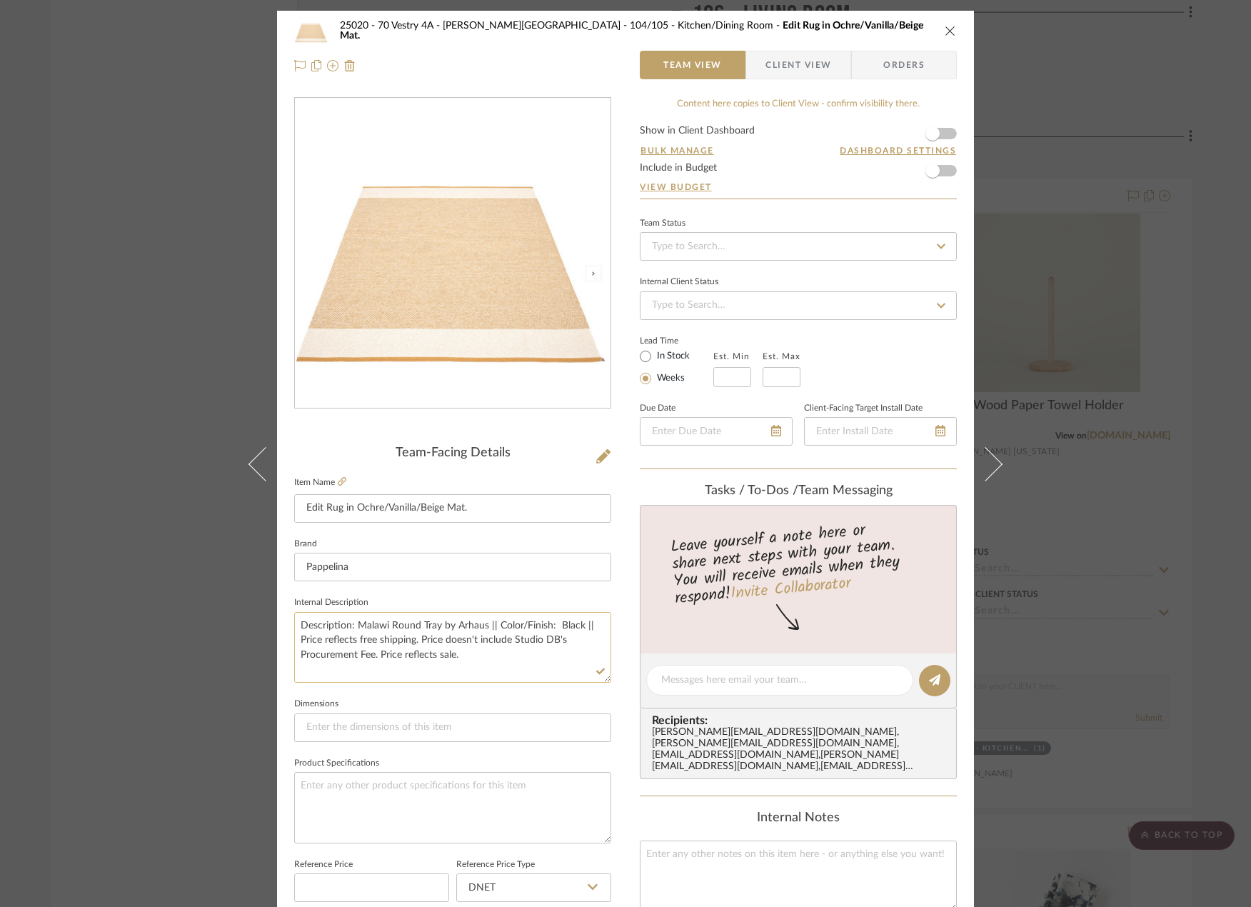
drag, startPoint x: 480, startPoint y: 624, endPoint x: 353, endPoint y: 623, distance: 127.1
click at [353, 623] on textarea "Description: Malawi Round Tray by Arhaus || Color/Finish: Black || Price reflec…" at bounding box center [452, 647] width 317 height 71
paste textarea "Edit Rug in Ochre/Vanilla/Beige Mat."
type textarea "Description: Edit Rug in Ochre/Vanilla/Beige Mat. || Color/Finish: Black || Pri…"
click at [453, 505] on input "Edit Rug in Ochre/Vanilla/Beige Mat." at bounding box center [452, 508] width 317 height 29
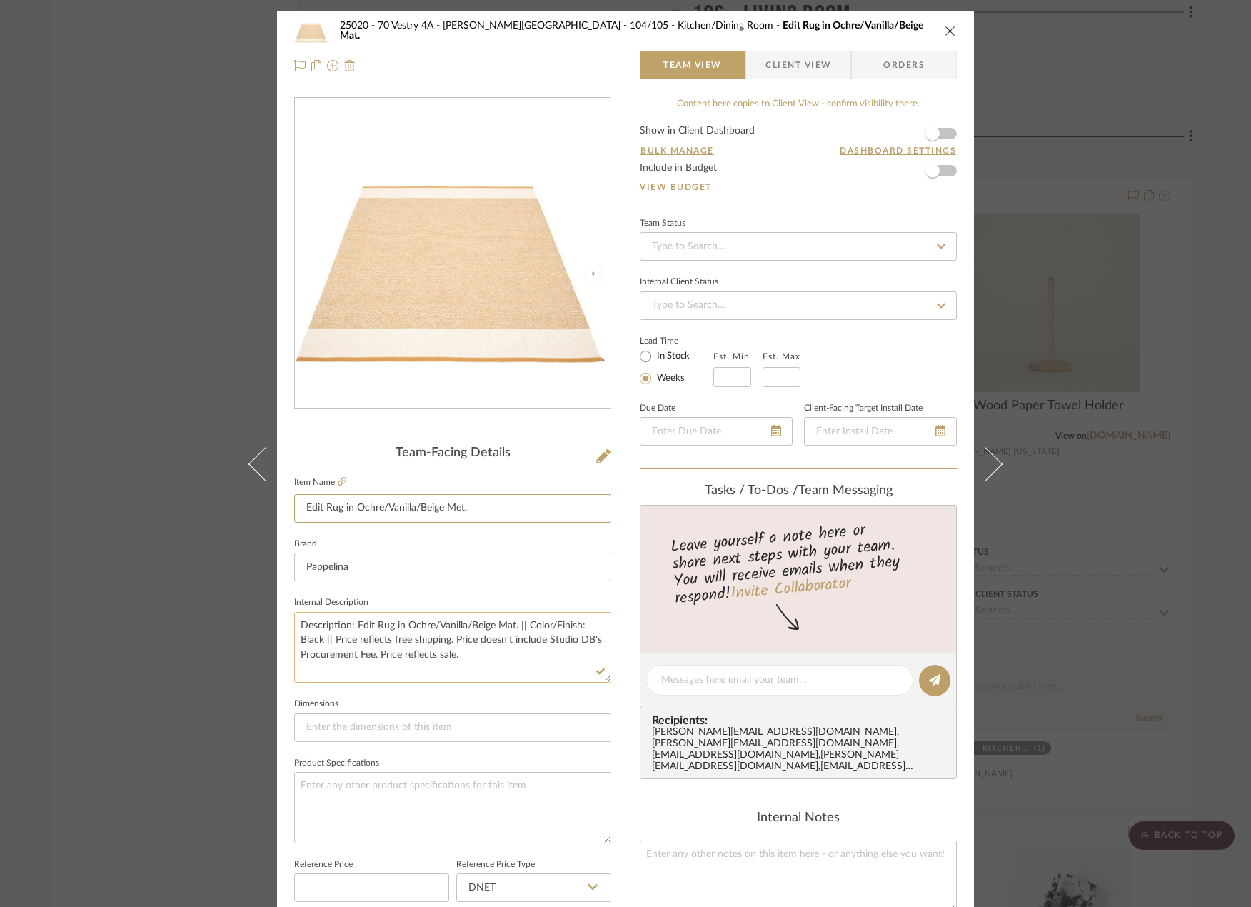
type input "Edit Rug in Ochre/Vanilla/Beige Met."
click at [505, 625] on textarea "Description: Edit Rug in Ochre/Vanilla/Beige Mat. || Color/Finish: Black || Pri…" at bounding box center [452, 647] width 317 height 71
type textarea "Description: Edit Rug in Ochre/Vanilla/Beige Mt. || Color/Finish: Black || Pric…"
click at [484, 508] on input "Edit Rug in Ochre/Vanilla/Beige Met." at bounding box center [452, 508] width 317 height 29
type input "Edit Rug in Ochre/Vanilla/Beige Metallic"
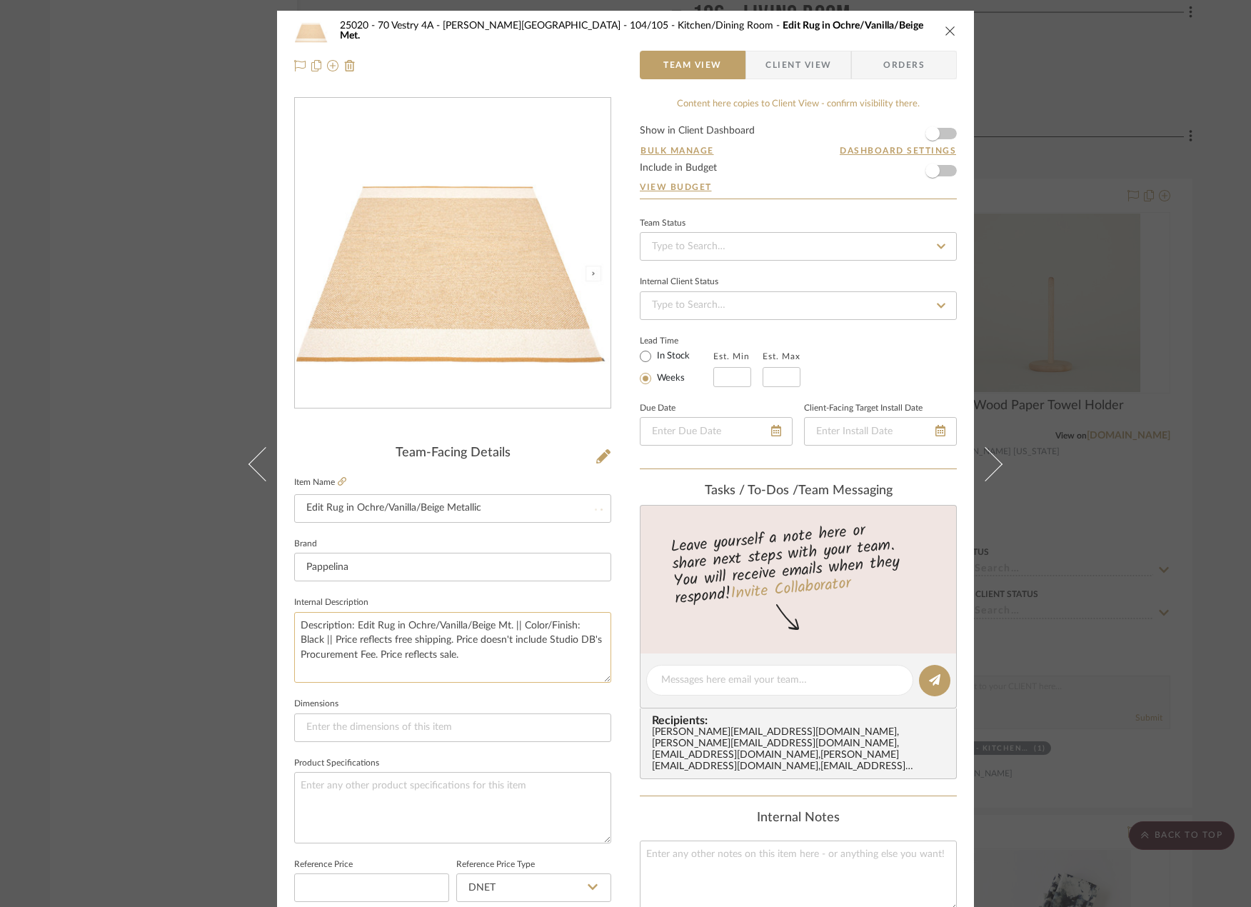
click at [507, 625] on textarea "Description: Edit Rug in Ochre/Vanilla/Beige Mt. || Color/Finish: Black || Pric…" at bounding box center [452, 647] width 317 height 71
drag, startPoint x: 390, startPoint y: 625, endPoint x: 527, endPoint y: 629, distance: 137.1
click at [527, 629] on textarea "Description: Edit Rug in Ochre/Vanilla/Beige Metallic by Pappelina || Color/Fin…" at bounding box center [452, 647] width 317 height 71
click at [520, 621] on textarea "Description: Edit Rug by [PERSON_NAME] || Color/Finish: Black || Price reflects…" at bounding box center [452, 647] width 317 height 71
drag, startPoint x: 515, startPoint y: 625, endPoint x: 540, endPoint y: 623, distance: 25.9
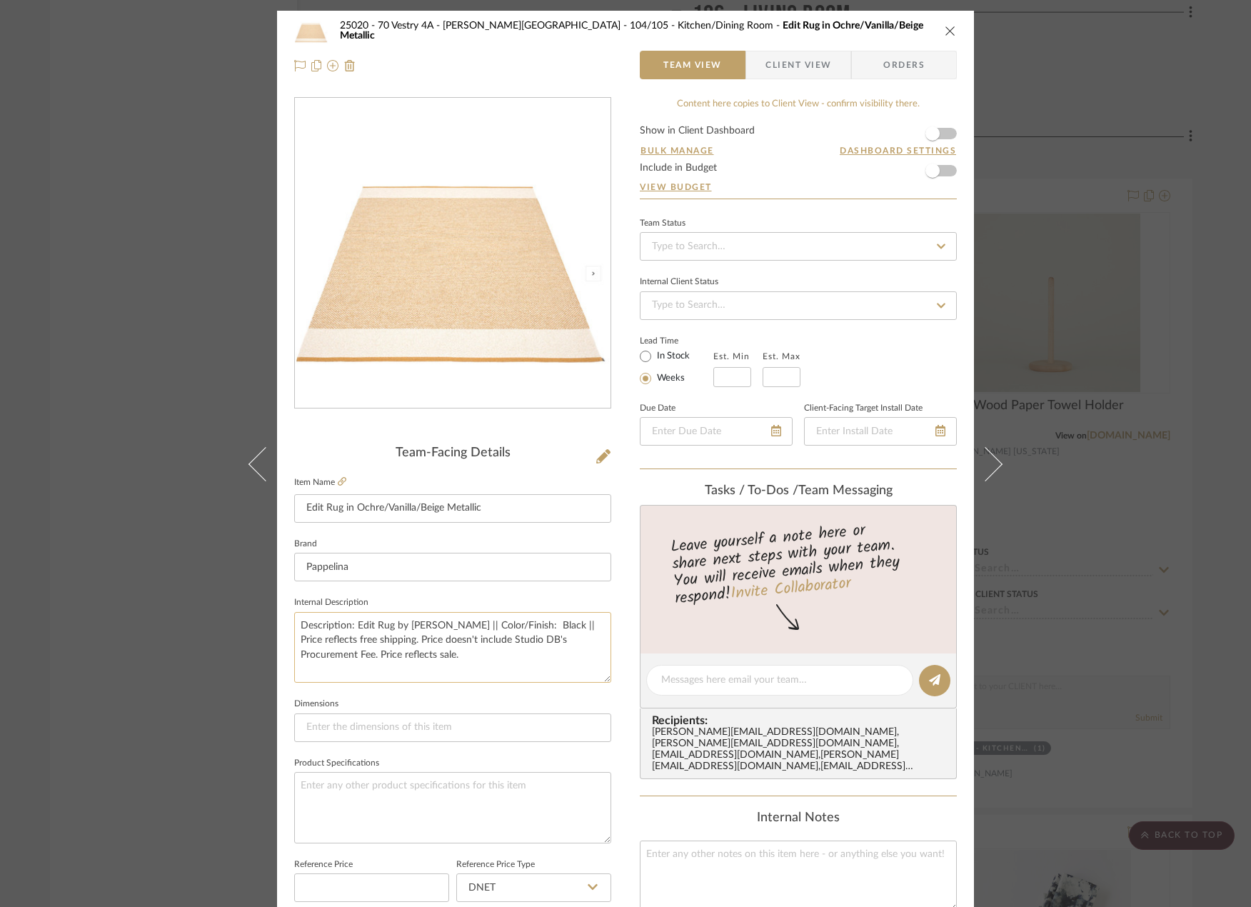
click at [540, 623] on textarea "Description: Edit Rug by [PERSON_NAME] || Color/Finish: Black || Price reflects…" at bounding box center [452, 647] width 317 height 71
paste textarea "in Ochre/Vanilla/Beige Metallic"
drag, startPoint x: 434, startPoint y: 641, endPoint x: 550, endPoint y: 647, distance: 115.8
click at [550, 647] on textarea "Description: Edit Rug by [PERSON_NAME] || Color/Finish: in Ochre/Vanilla/Beige …" at bounding box center [452, 647] width 317 height 71
drag, startPoint x: 479, startPoint y: 657, endPoint x: 376, endPoint y: 655, distance: 103.5
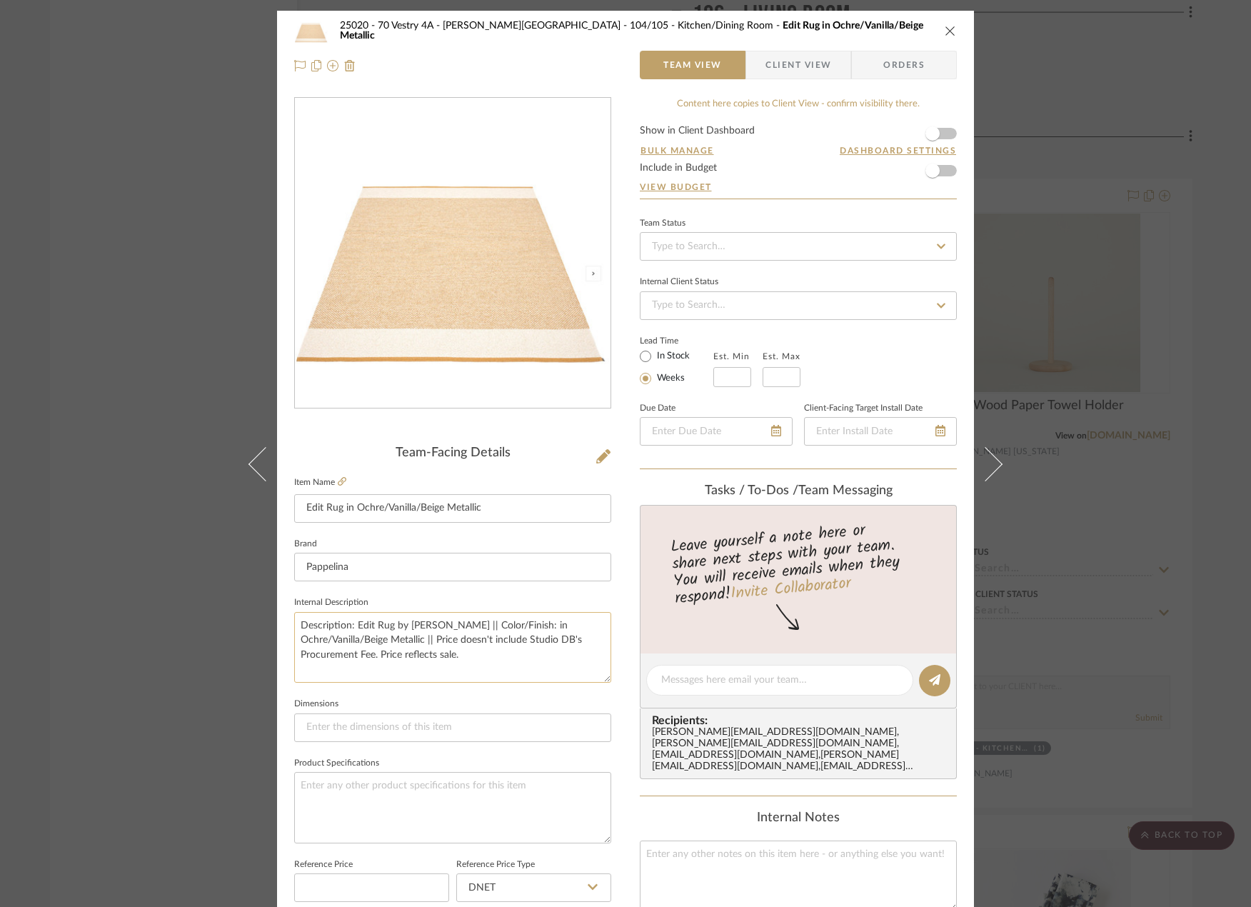
click at [374, 653] on textarea "Description: Edit Rug by [PERSON_NAME] || Color/Finish: in Ochre/Vanilla/Beige …" at bounding box center [452, 647] width 317 height 71
type textarea "Description: Edit Rug by [PERSON_NAME] || Color/Finish: in Ochre/Vanilla/Beige …"
click at [424, 595] on fieldset "Internal Description Description: Edit Rug by [PERSON_NAME] || Color/Finish: in…" at bounding box center [452, 638] width 317 height 90
click at [532, 627] on textarea "Description: Edit Rug by [PERSON_NAME] || Color/Finish: in Ochre/Vanilla/Beige …" at bounding box center [452, 647] width 317 height 71
type textarea "Description: Edit Rug by [PERSON_NAME] || Color/Finish: Ochre/Vanilla/Beige Met…"
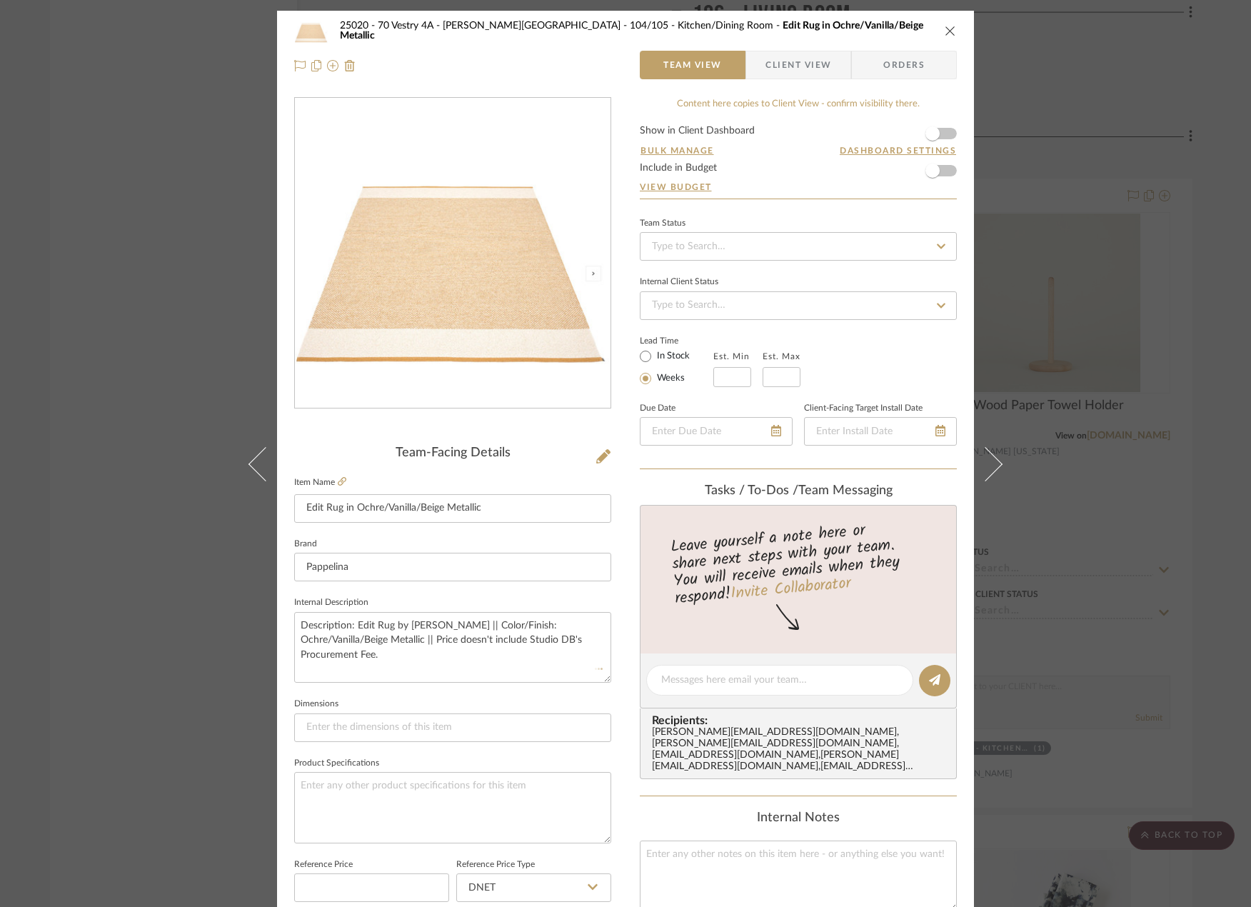
click at [503, 536] on fieldset "Brand Pappelina" at bounding box center [452, 558] width 317 height 48
click at [949, 28] on icon "close" at bounding box center [949, 30] width 11 height 11
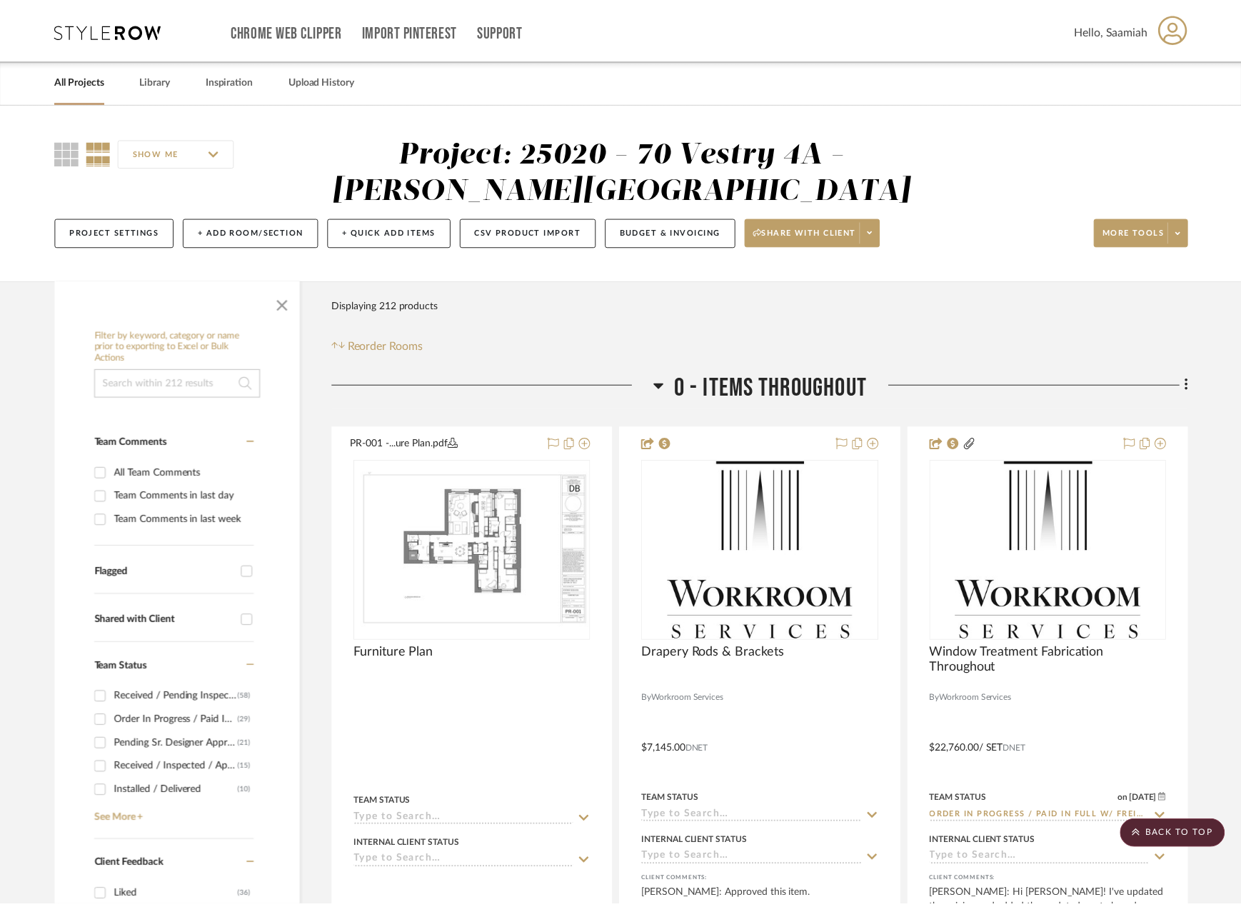
scroll to position [7942, 0]
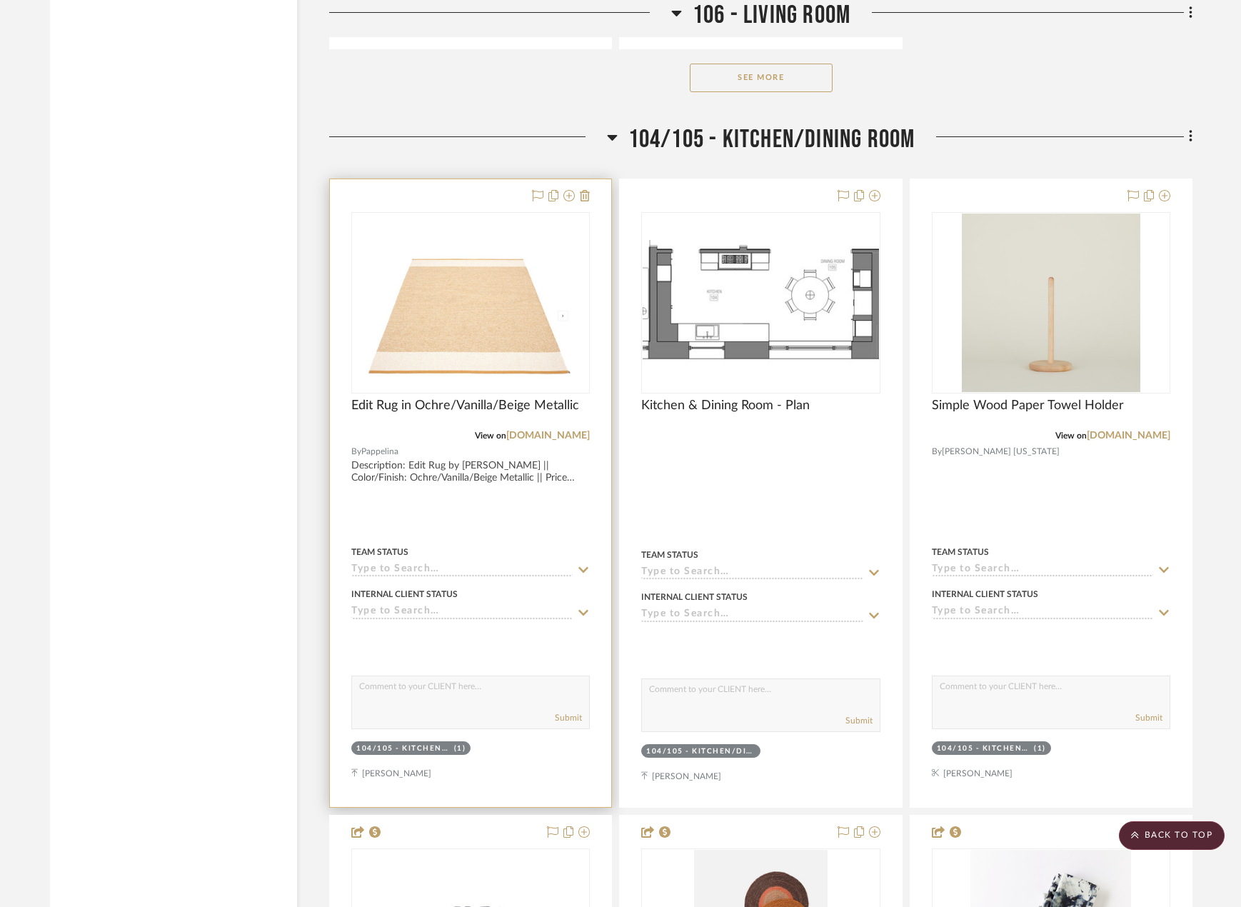
click at [386, 565] on input at bounding box center [461, 570] width 221 height 14
click at [363, 474] on div at bounding box center [470, 493] width 281 height 628
click at [383, 408] on span "Edit Rug in Ochre/Vanilla/Beige Metallic" at bounding box center [465, 406] width 228 height 16
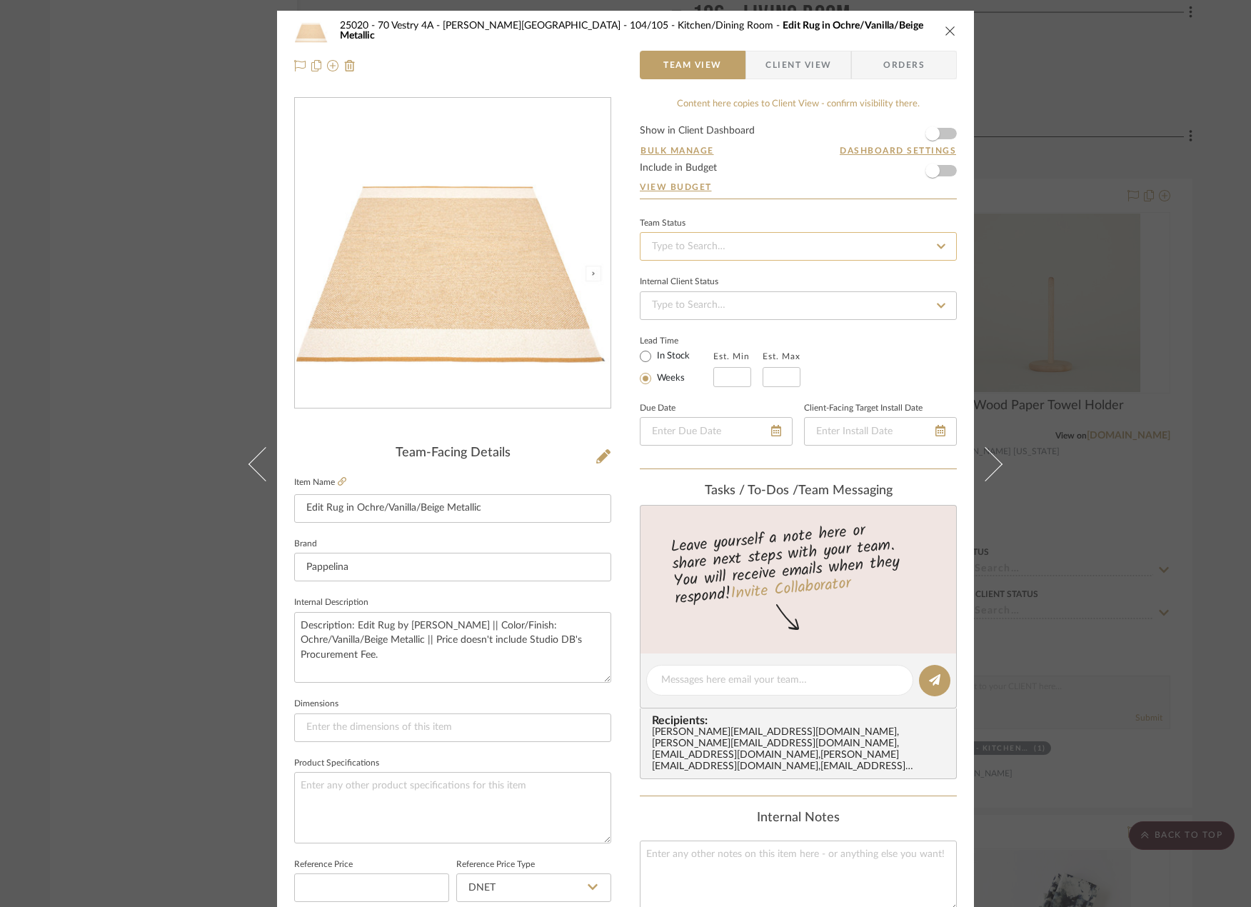
click at [728, 241] on input at bounding box center [798, 246] width 317 height 29
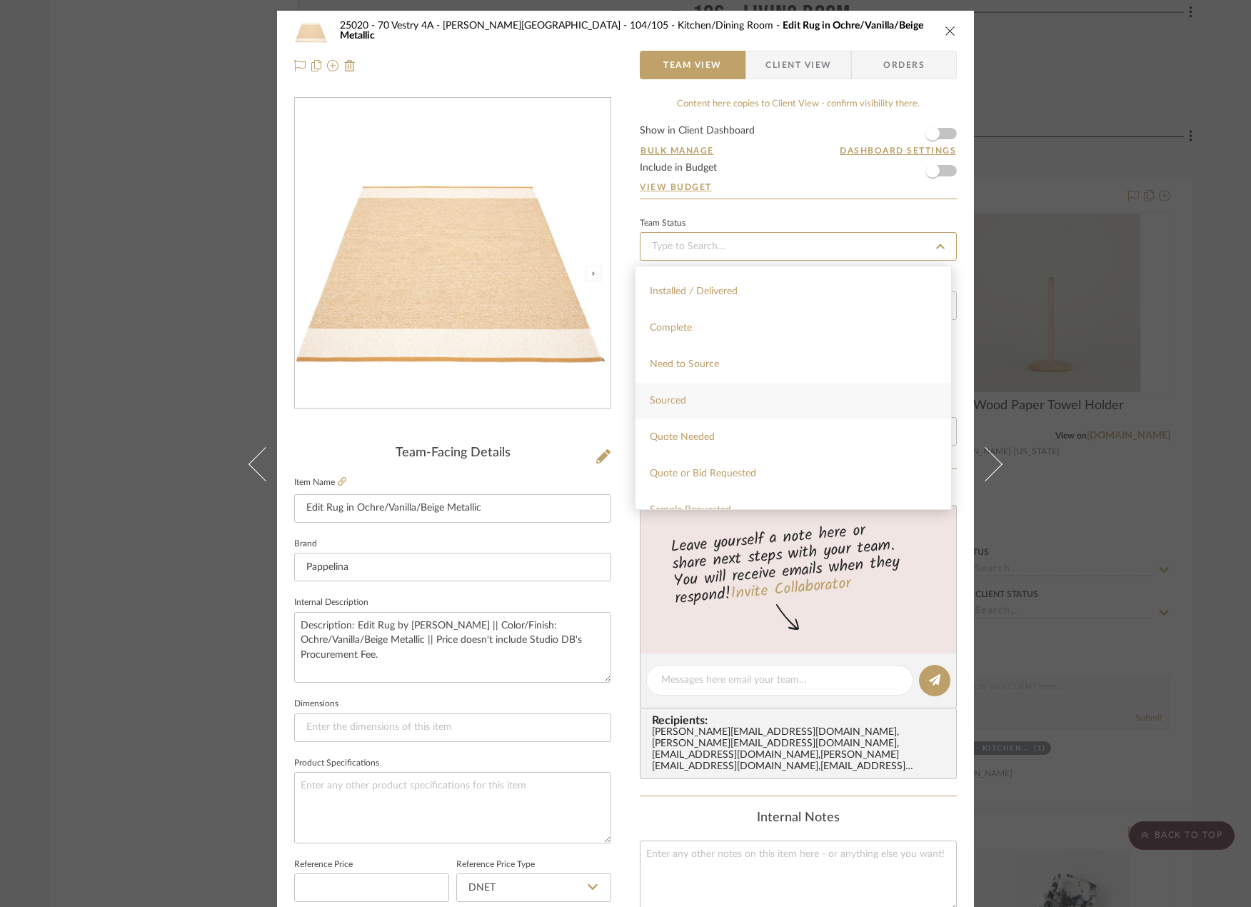
scroll to position [428, 0]
click at [763, 368] on div "Quote Needed" at bounding box center [793, 366] width 316 height 36
type input "[DATE]"
type input "Quote Needed"
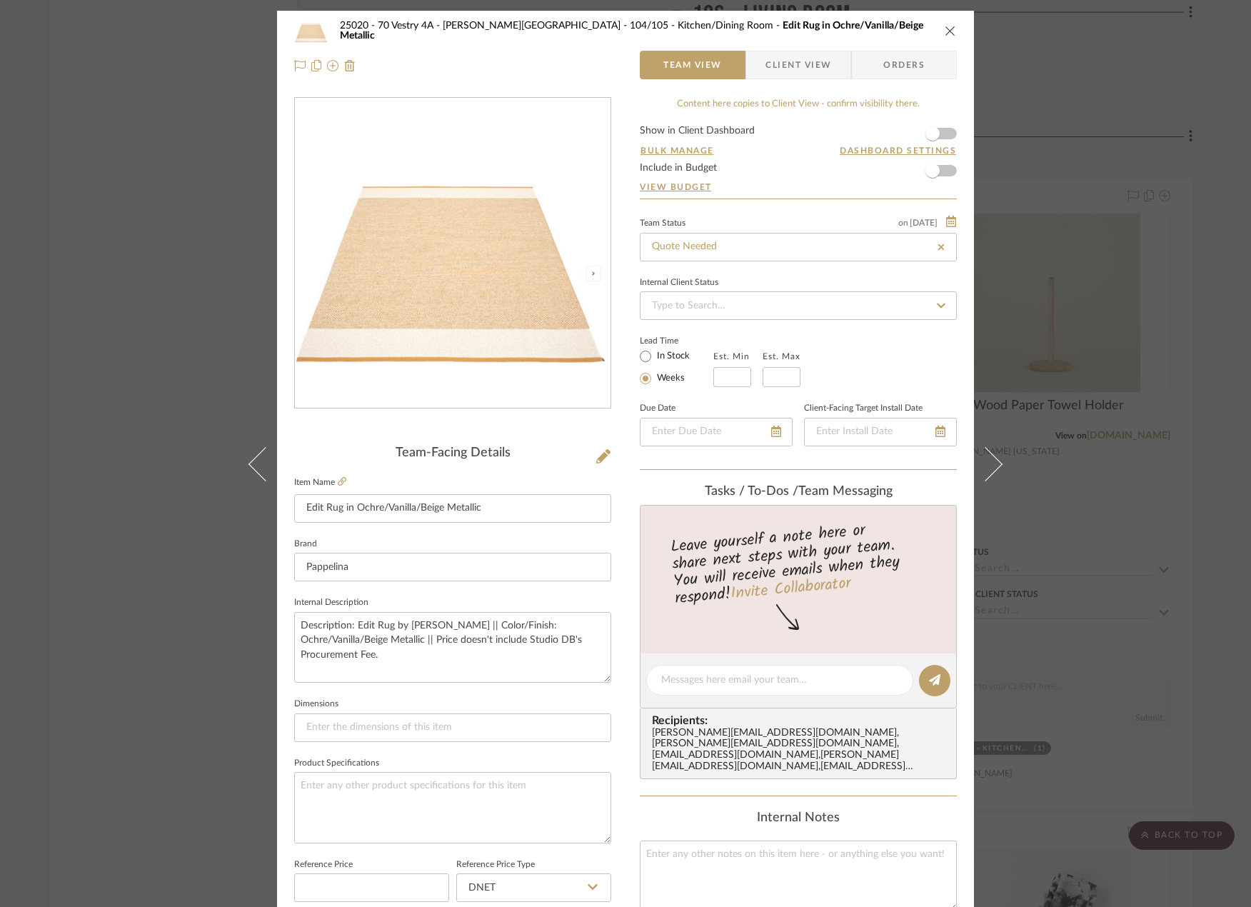
type input "[DATE]"
type input "Quote Needed"
click at [1046, 258] on div "25020 - 70 Vestry 4A - [PERSON_NAME] 104/105 - Kitchen/Dining Room Edit Rug in …" at bounding box center [625, 453] width 1251 height 907
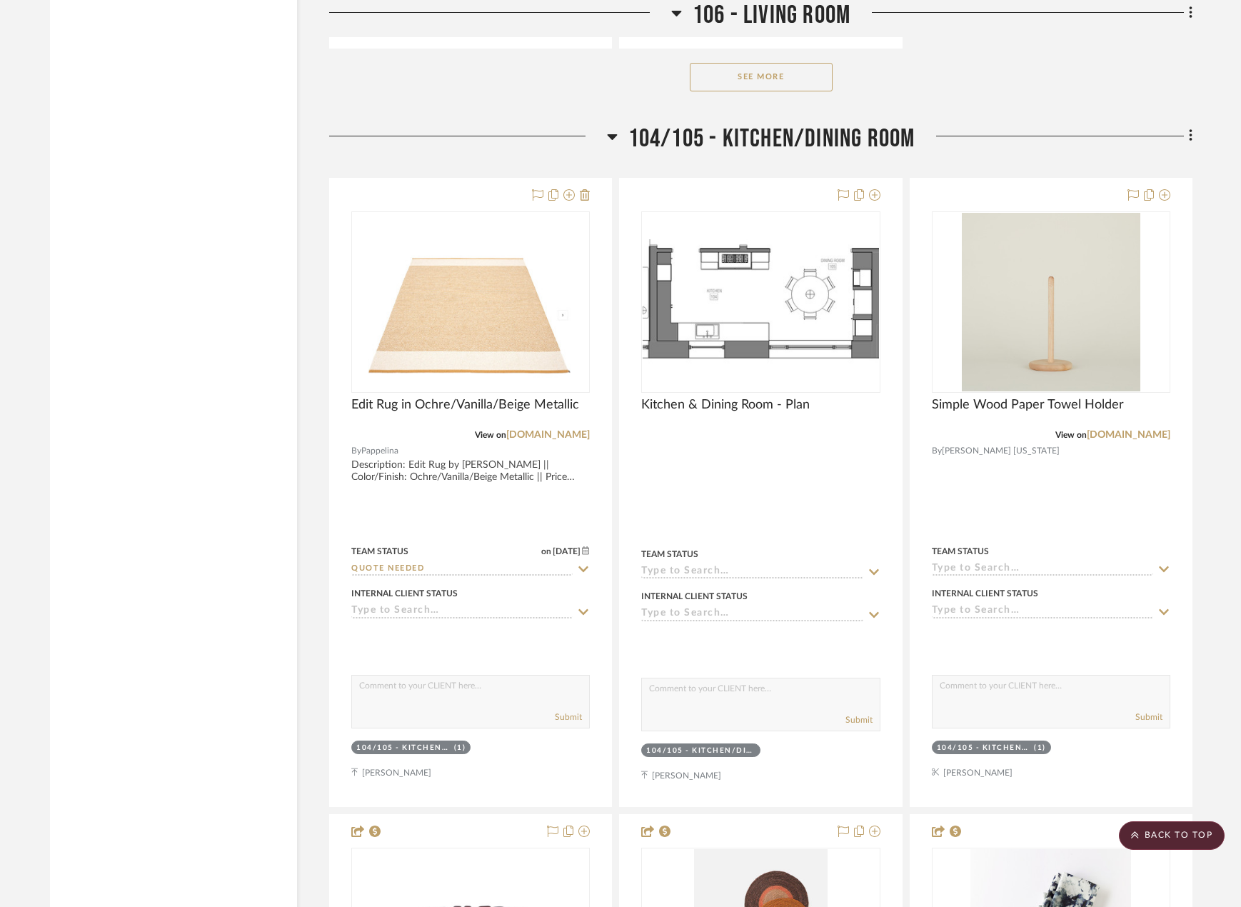
scroll to position [7942, 0]
